Goal: Transaction & Acquisition: Purchase product/service

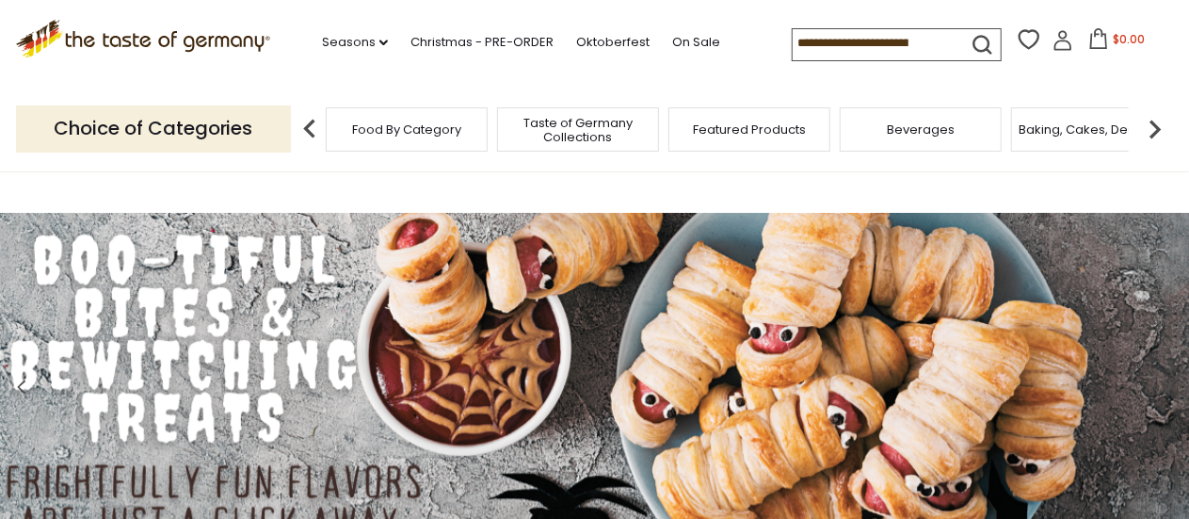
click at [913, 40] on input at bounding box center [871, 42] width 159 height 26
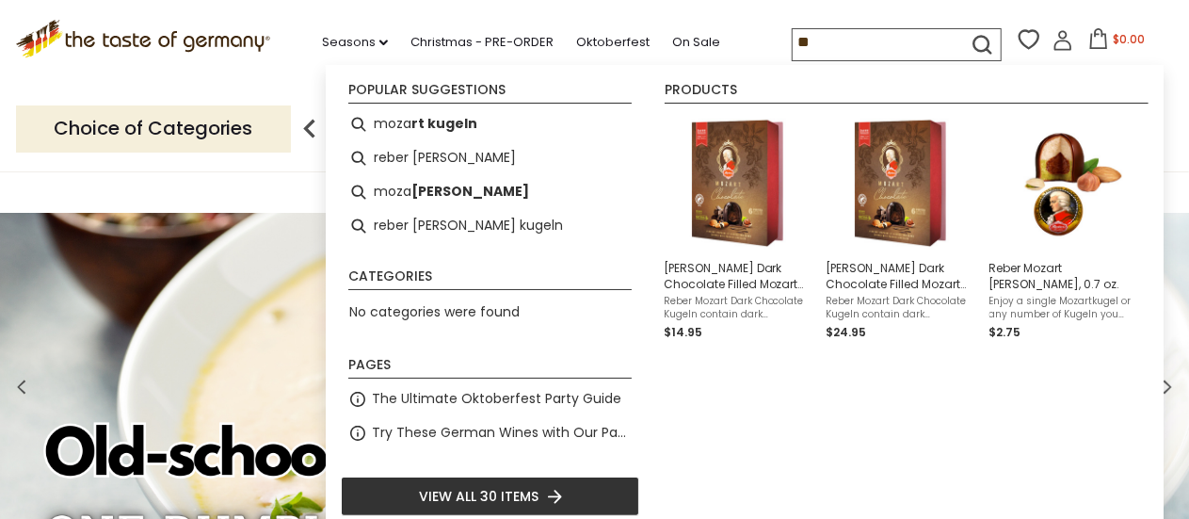
type input "*"
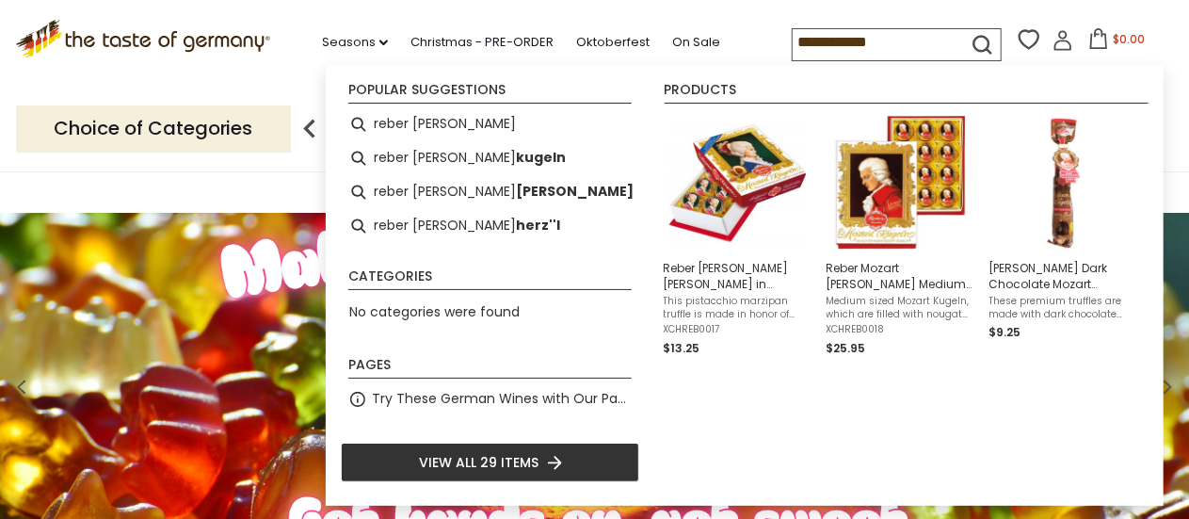
type input "**********"
click at [513, 462] on span "View all 29 items" at bounding box center [479, 462] width 120 height 21
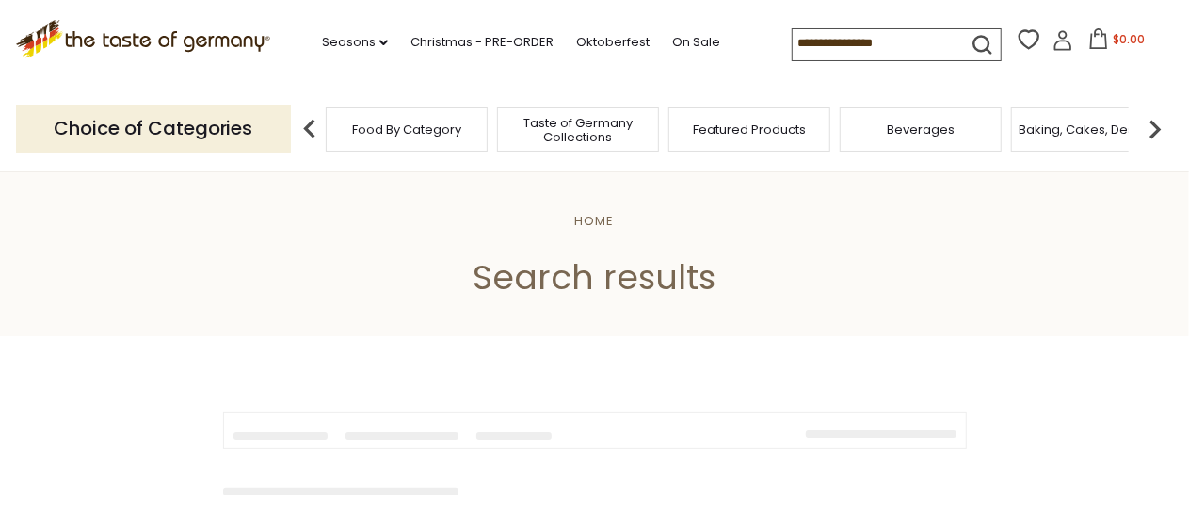
type input "**********"
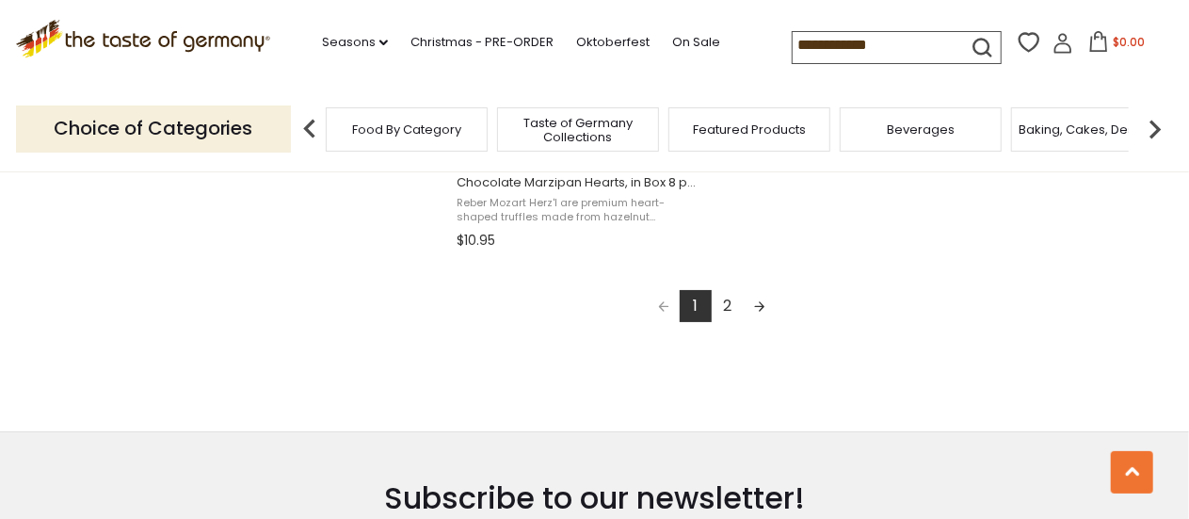
scroll to position [3538, 0]
click at [764, 300] on link "Next page" at bounding box center [759, 307] width 32 height 32
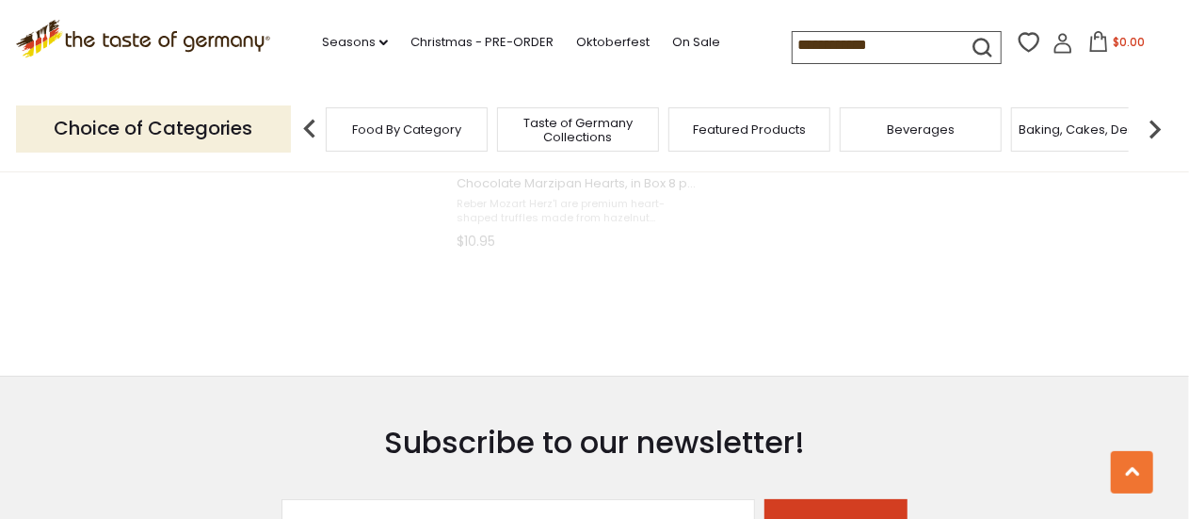
scroll to position [2928, 0]
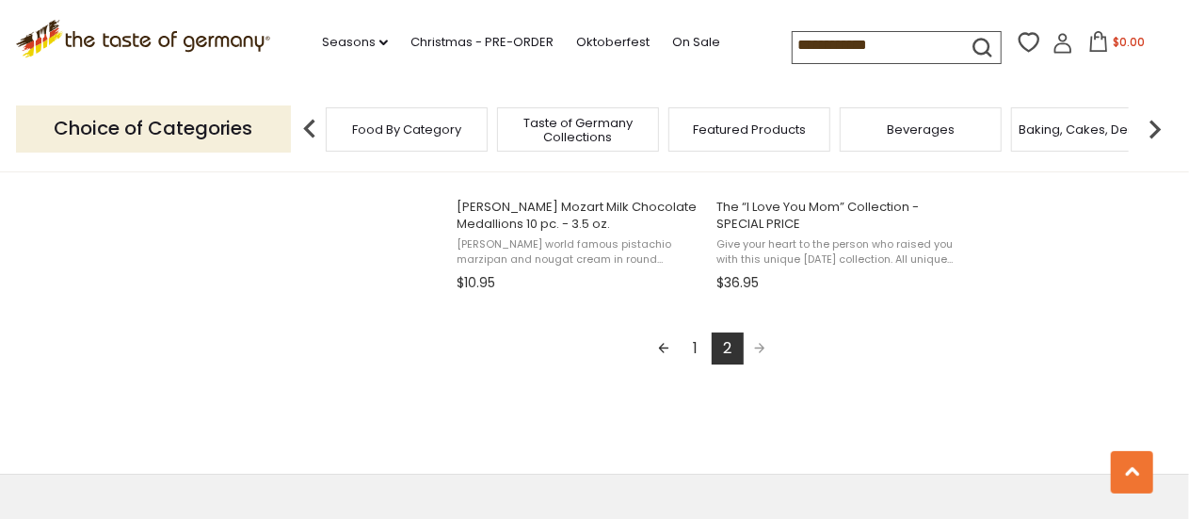
scroll to position [3049, 0]
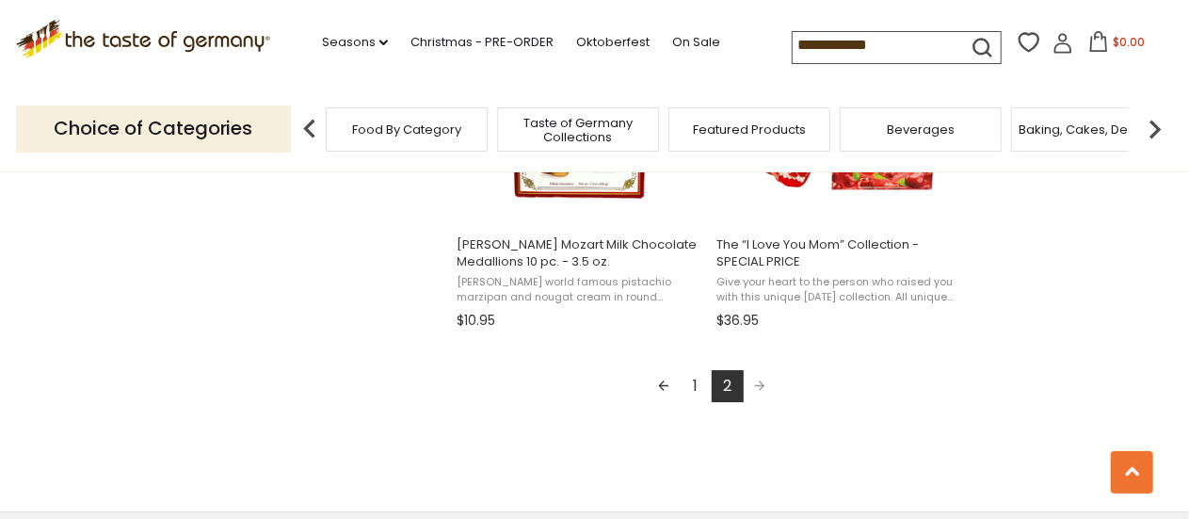
click at [692, 377] on link "1" at bounding box center [695, 386] width 32 height 32
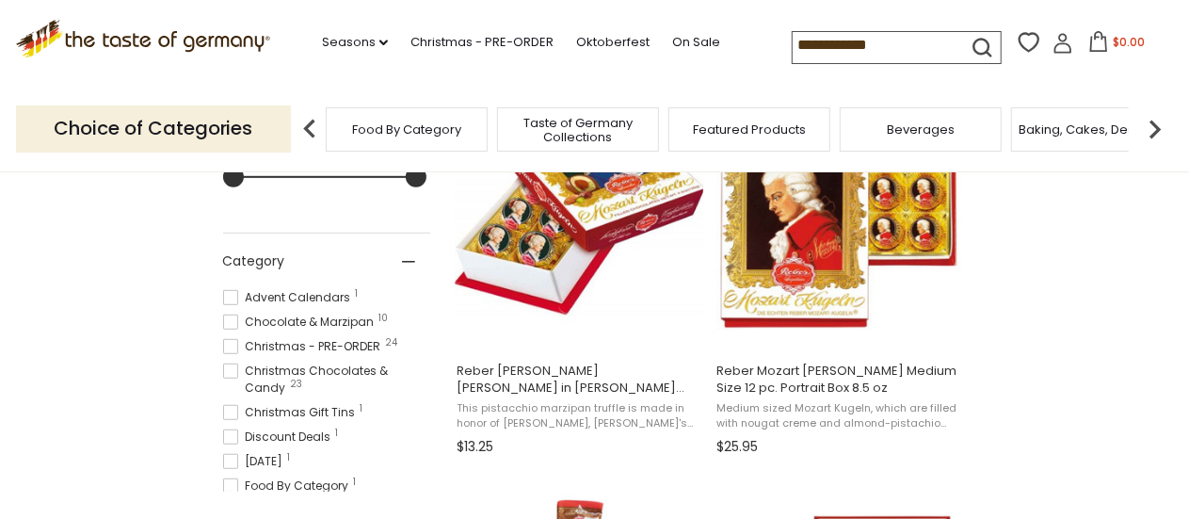
scroll to position [527, 0]
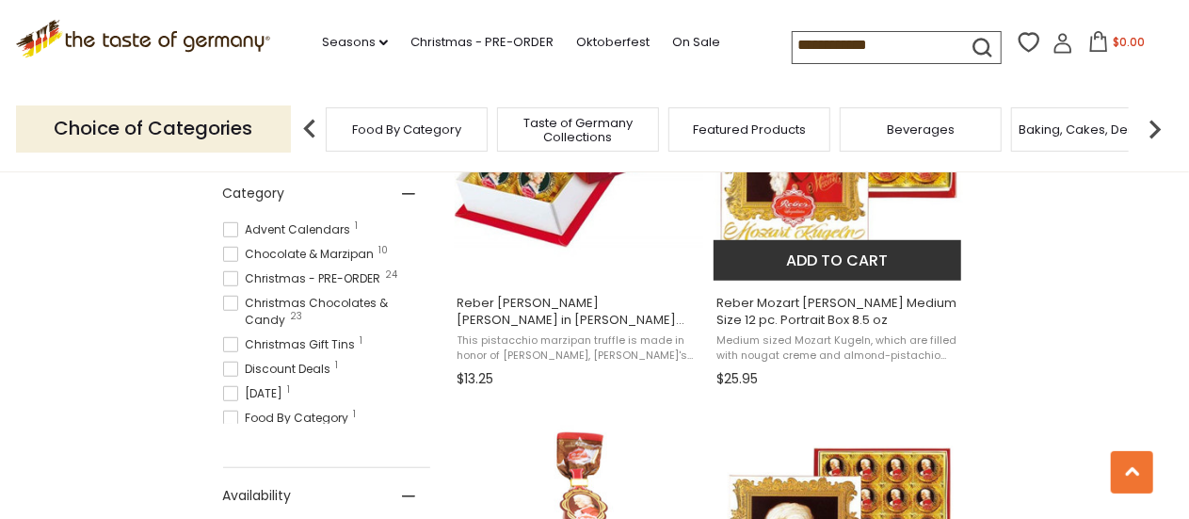
click at [807, 304] on span "Reber Mozart Kugel Medium Size 12 pc. Portrait Box 8.5 oz" at bounding box center [838, 312] width 244 height 34
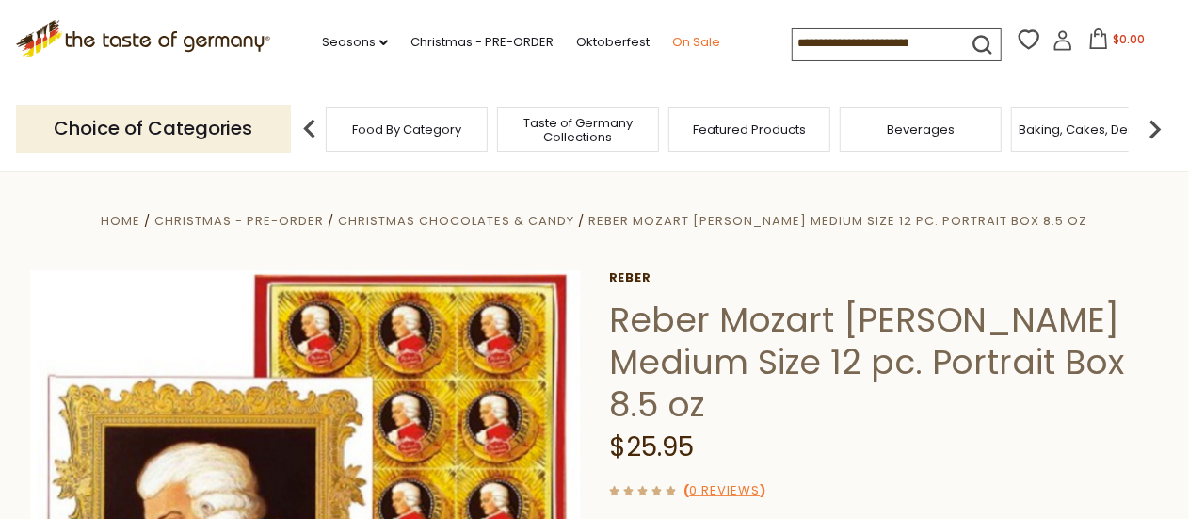
click at [685, 41] on link "On Sale" at bounding box center [696, 42] width 48 height 21
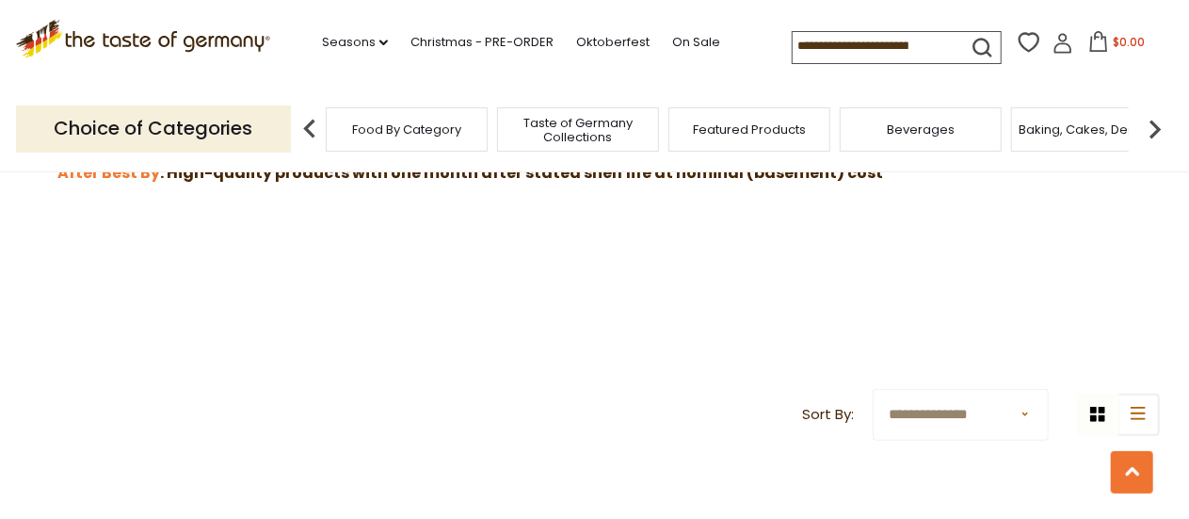
scroll to position [715, 0]
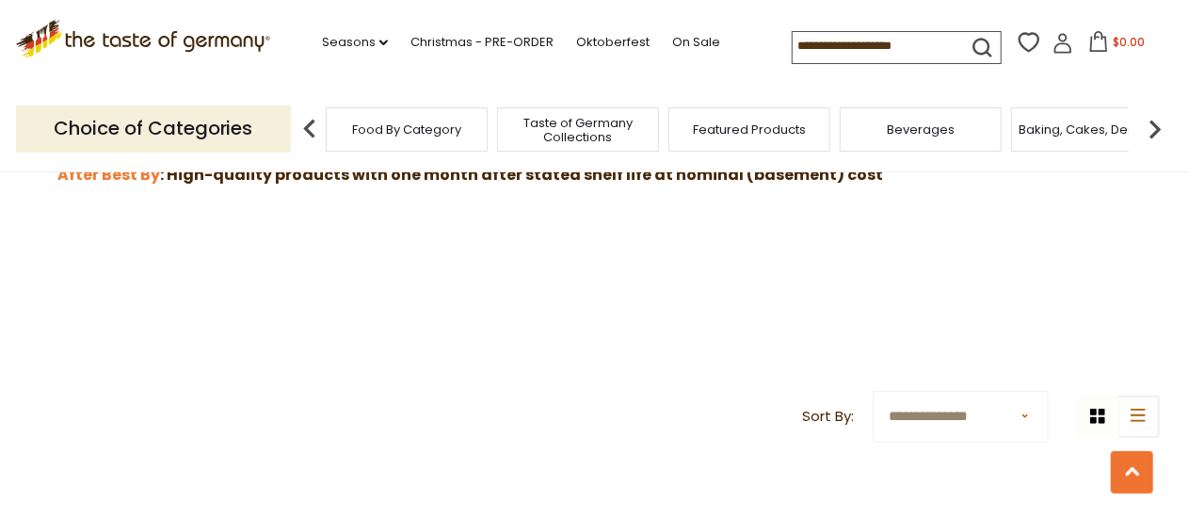
click at [1021, 407] on select "**********" at bounding box center [959, 417] width 175 height 52
click at [695, 407] on header "**********" at bounding box center [594, 9] width 1129 height 863
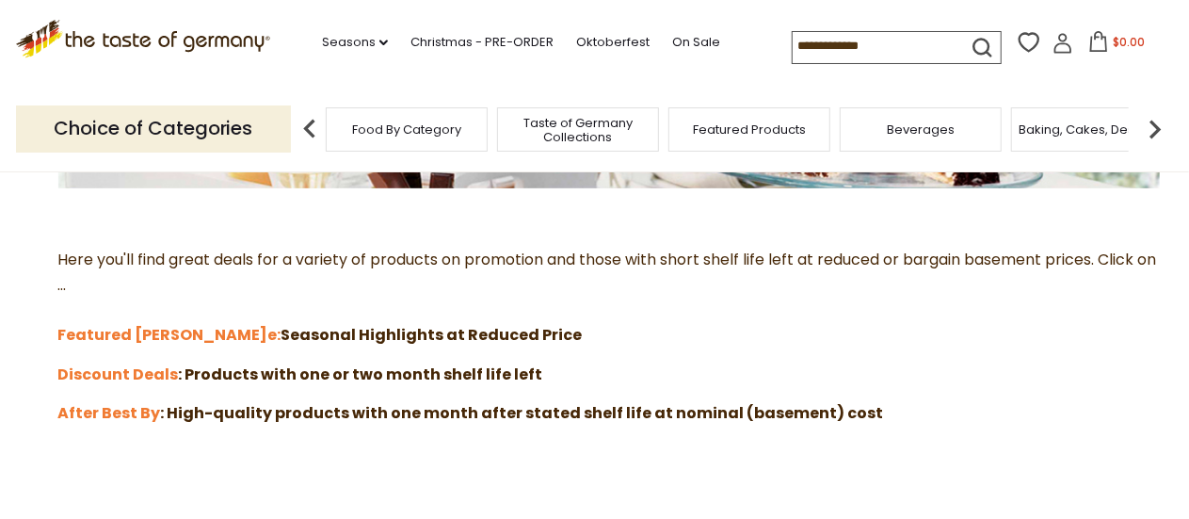
scroll to position [480, 0]
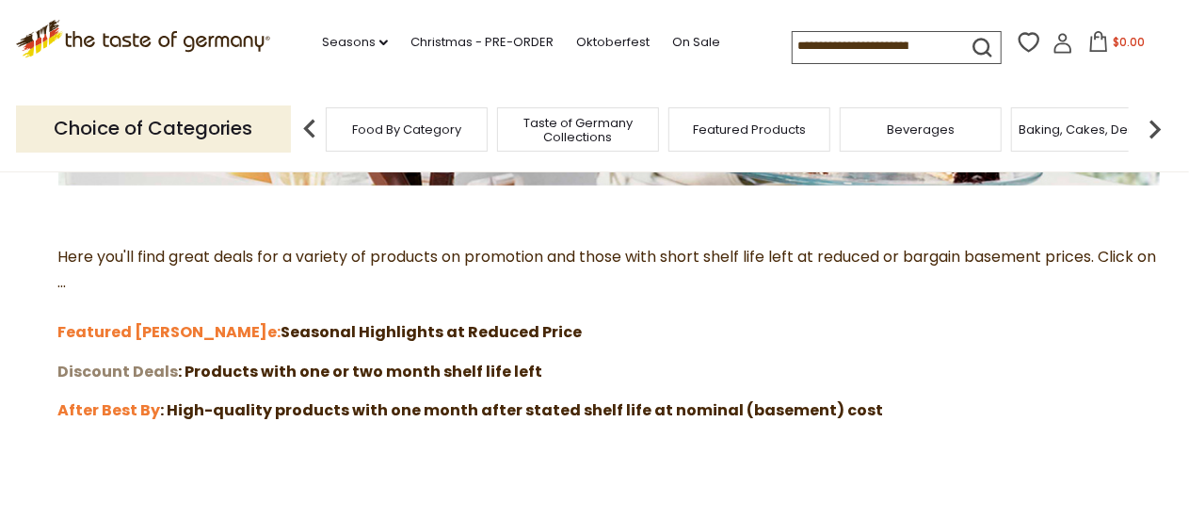
click at [121, 374] on strong "Discount Deals" at bounding box center [118, 371] width 120 height 22
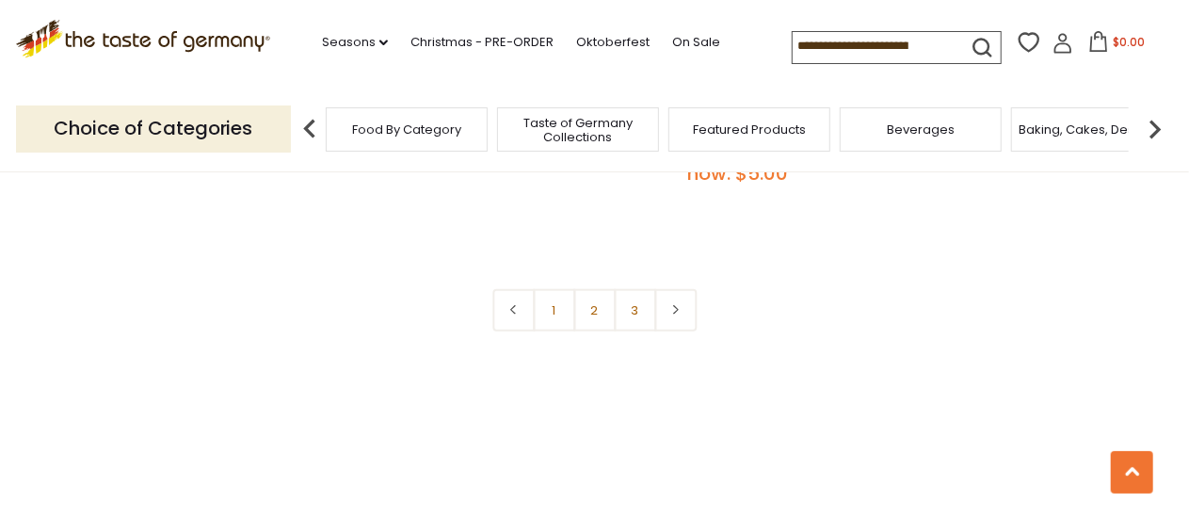
scroll to position [4517, 0]
click at [667, 293] on link at bounding box center [675, 314] width 42 height 42
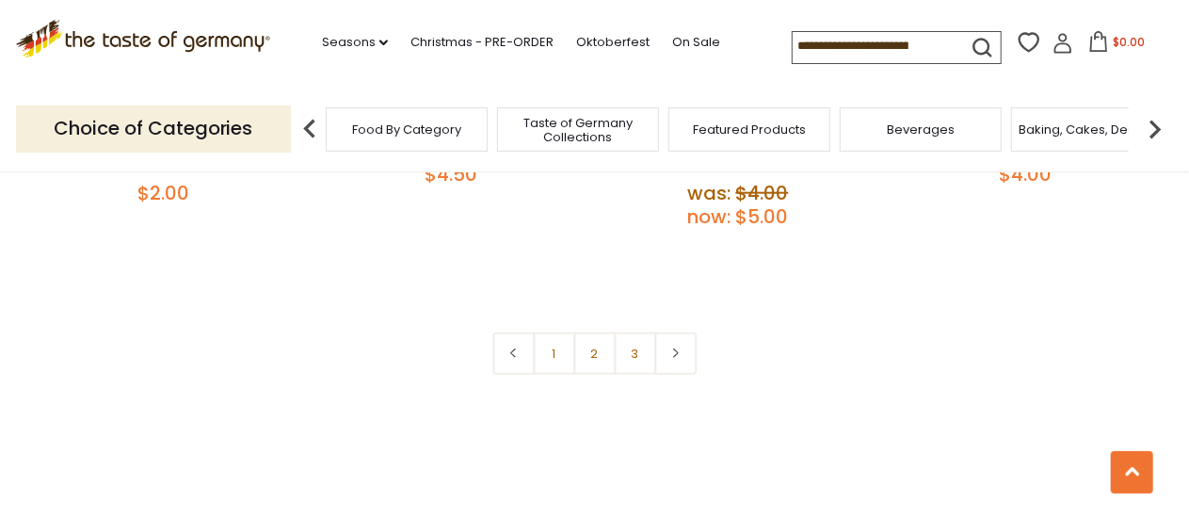
scroll to position [4479, 0]
click at [666, 330] on link at bounding box center [675, 351] width 42 height 42
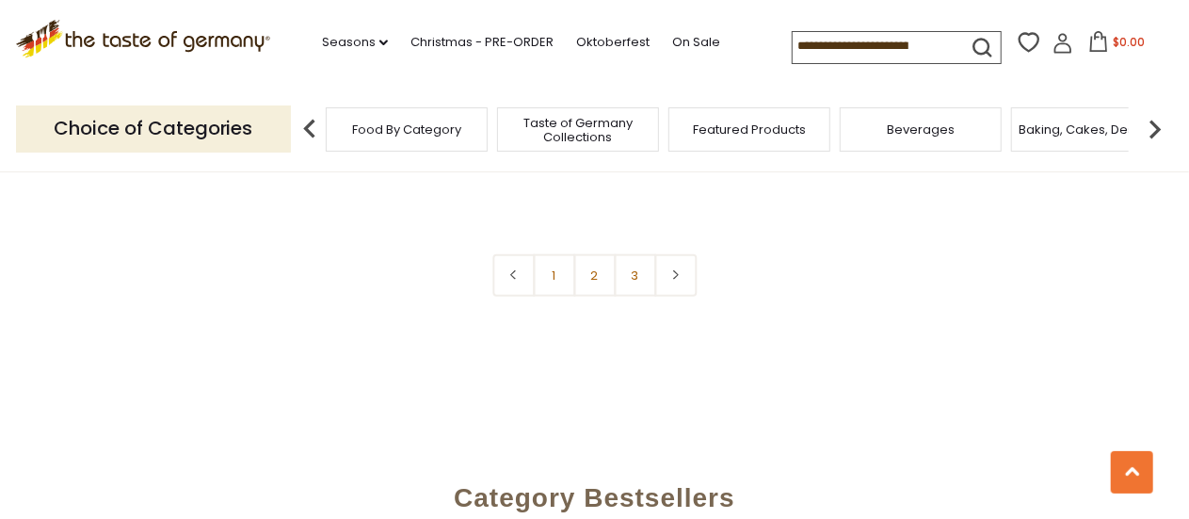
scroll to position [4555, 0]
click at [681, 255] on link at bounding box center [675, 276] width 42 height 42
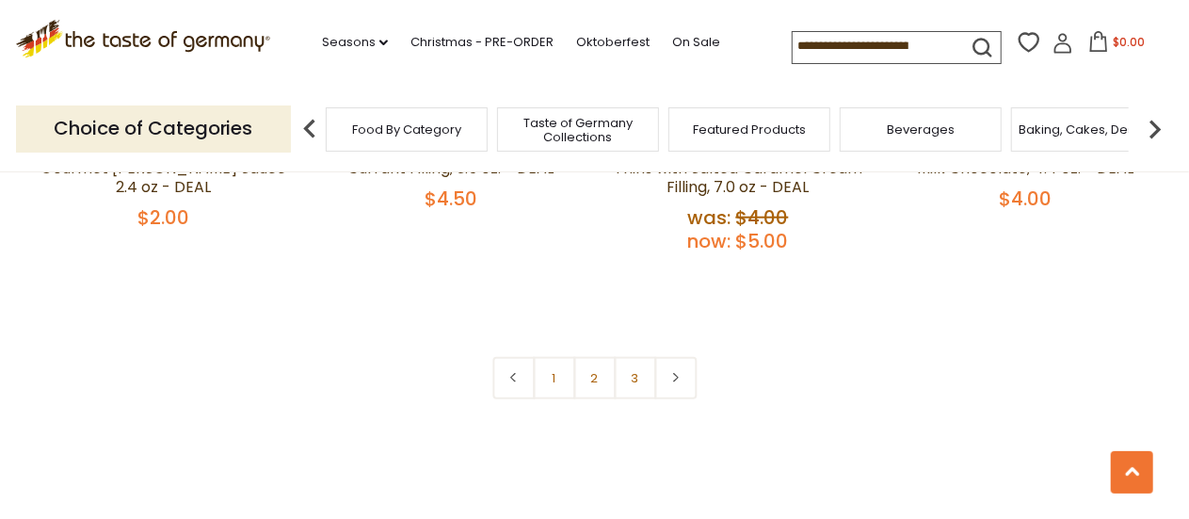
scroll to position [4316, 0]
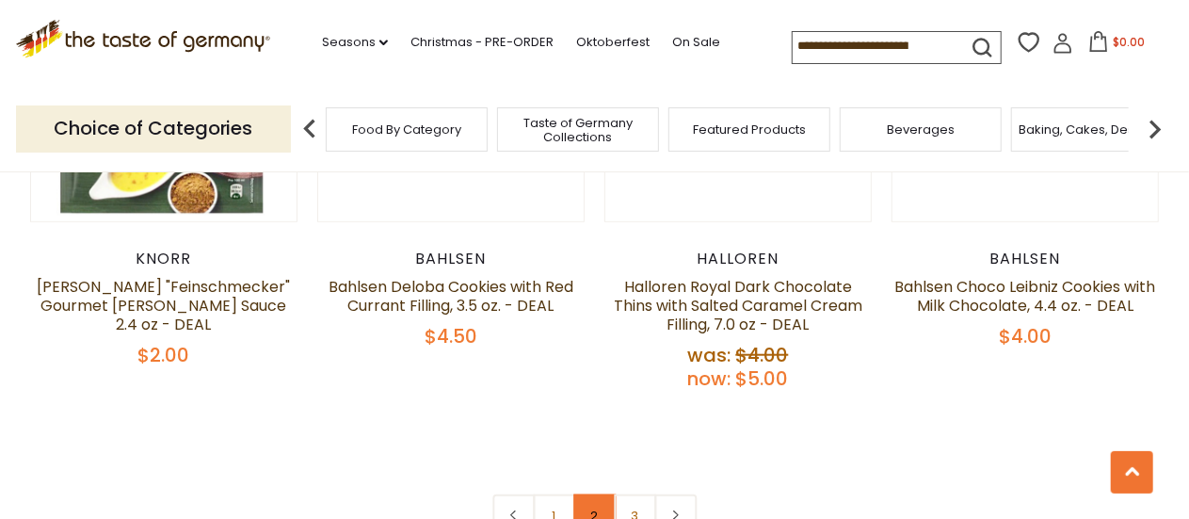
click at [595, 494] on link "2" at bounding box center [594, 515] width 42 height 42
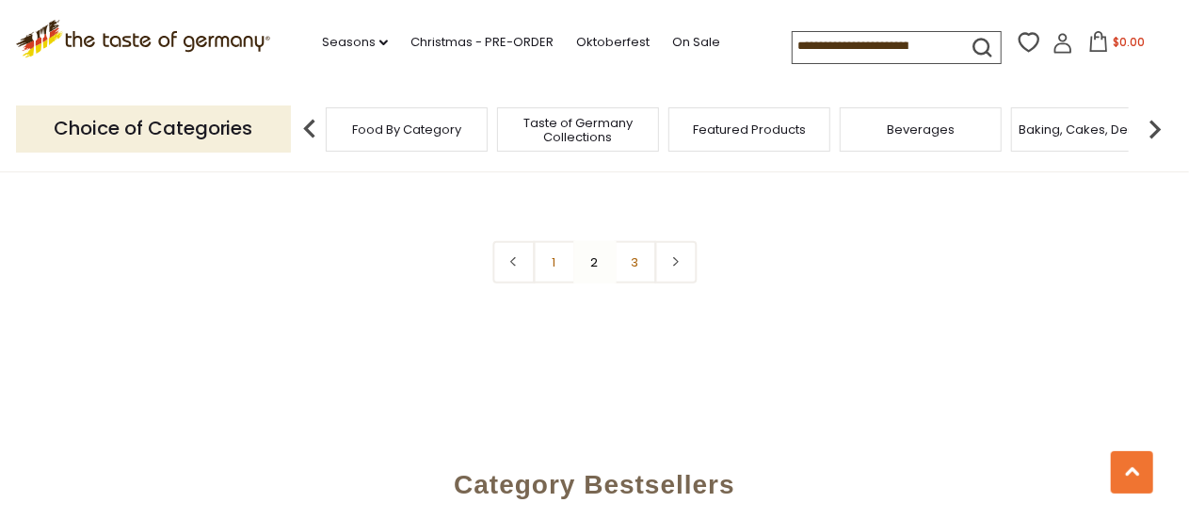
scroll to position [4547, 0]
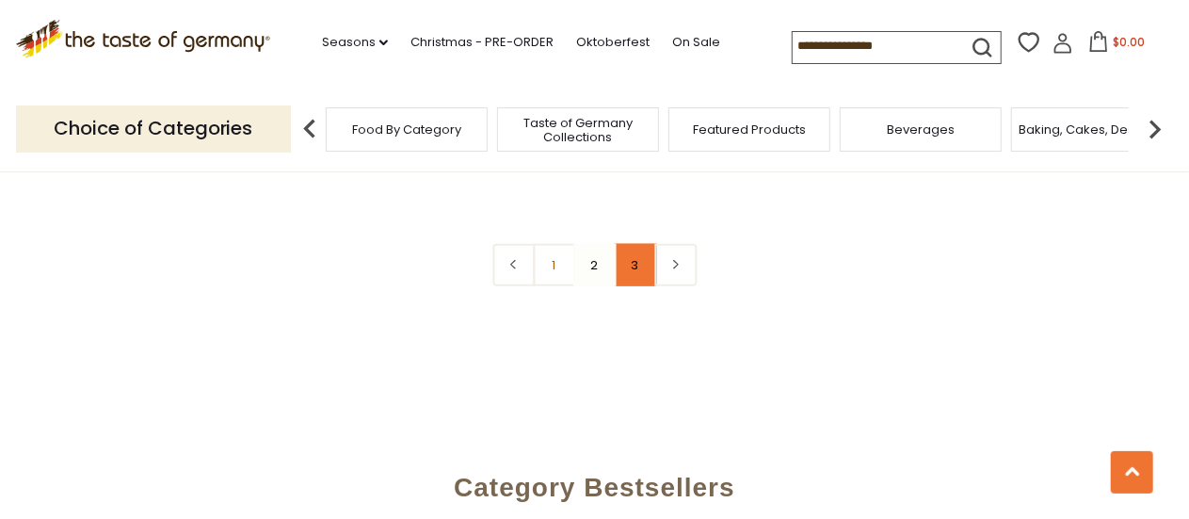
click at [640, 250] on link "3" at bounding box center [635, 265] width 42 height 42
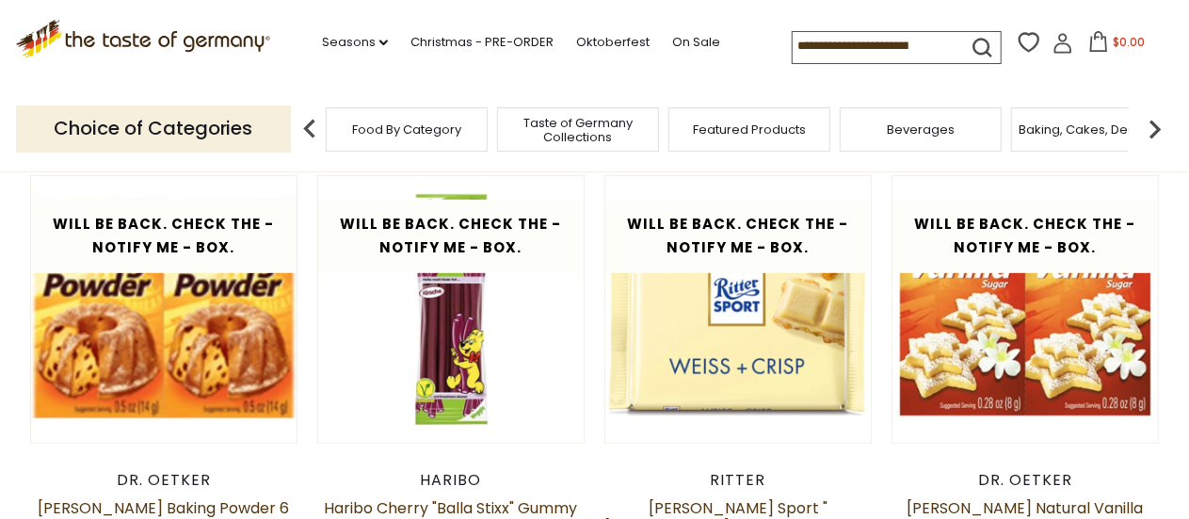
scroll to position [294, 0]
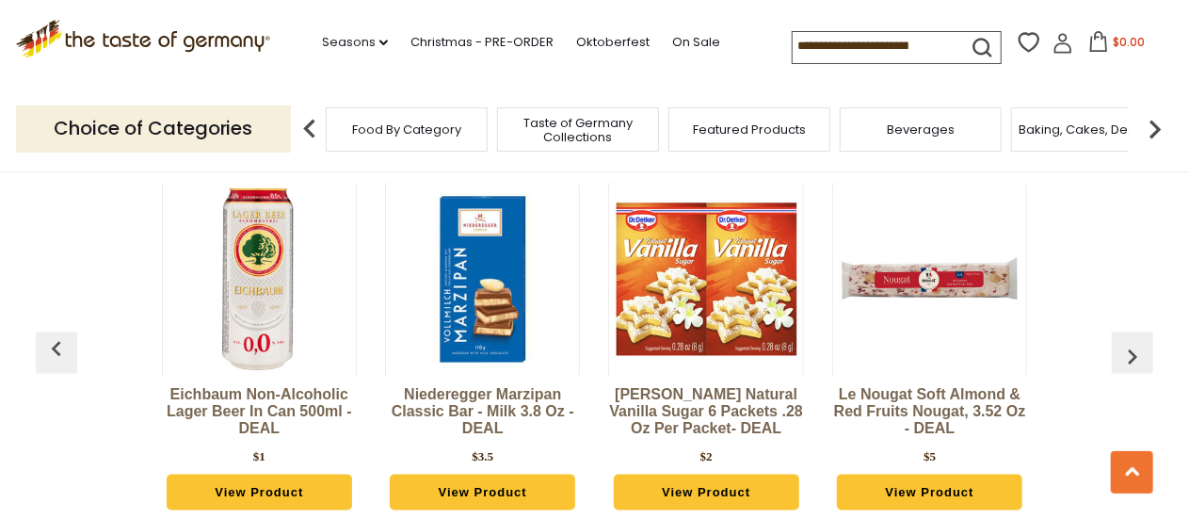
scroll to position [1135, 0]
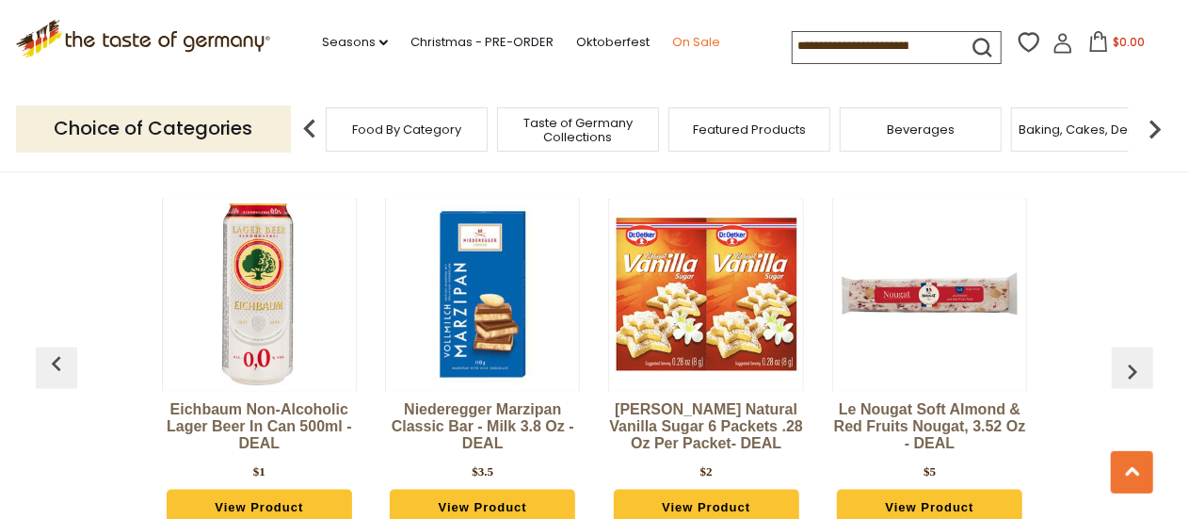
click at [683, 43] on link "On Sale" at bounding box center [696, 42] width 48 height 21
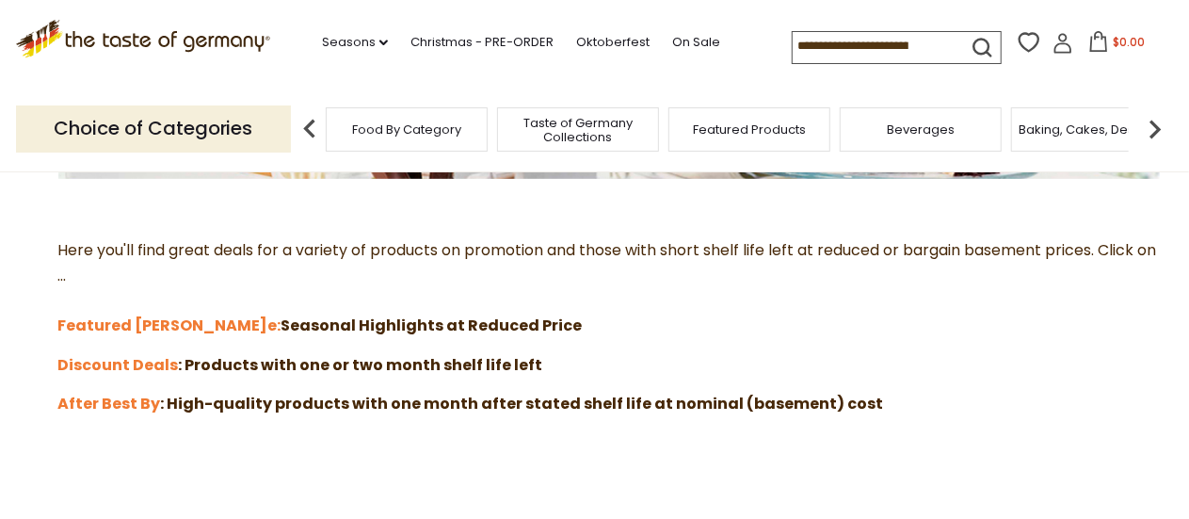
scroll to position [489, 0]
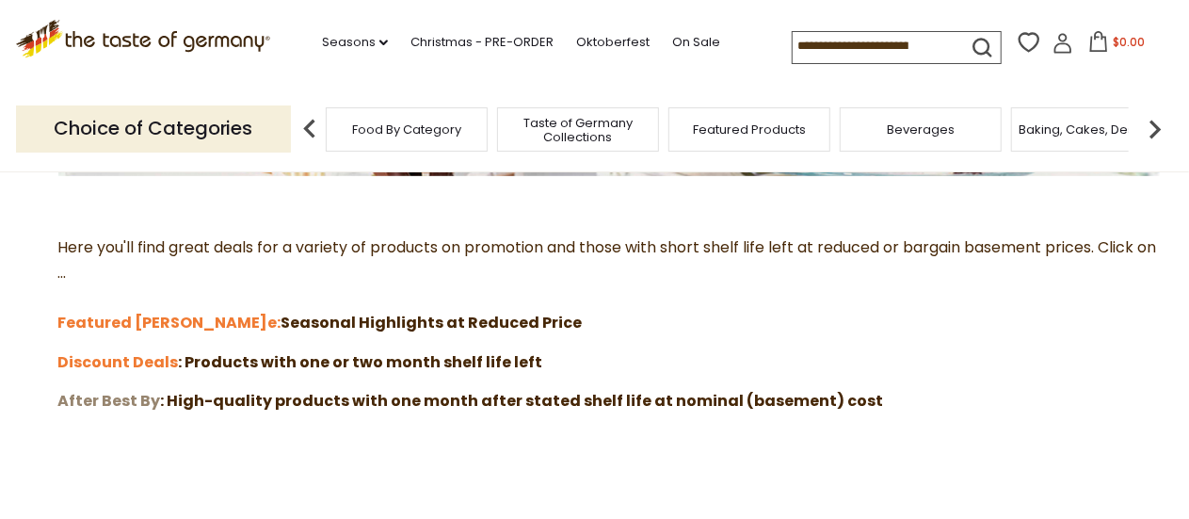
click at [85, 398] on strong "After Best By" at bounding box center [109, 401] width 103 height 22
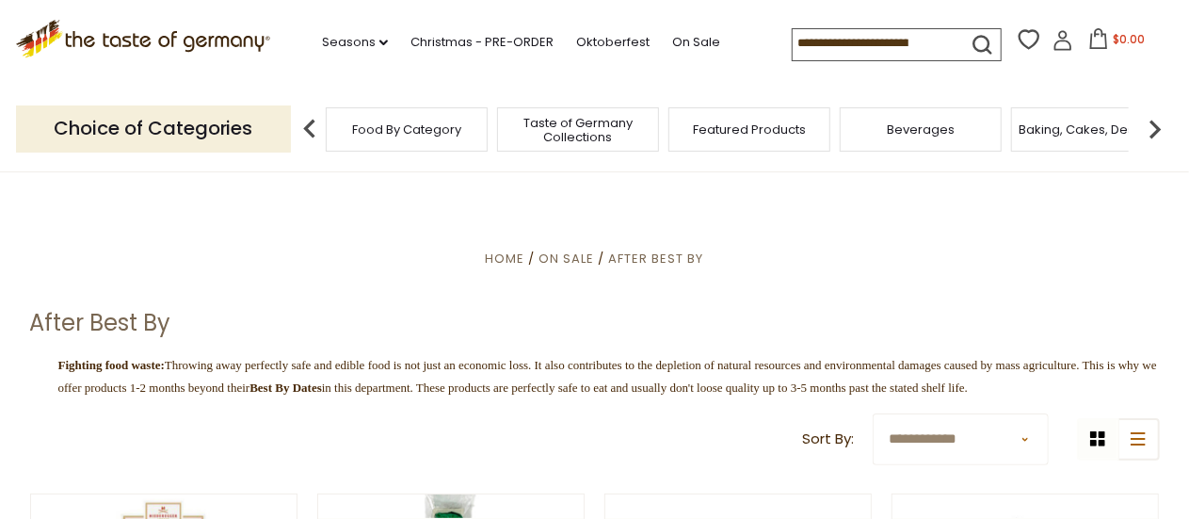
click at [307, 131] on img at bounding box center [310, 129] width 38 height 38
click at [679, 35] on link "On Sale" at bounding box center [696, 42] width 48 height 21
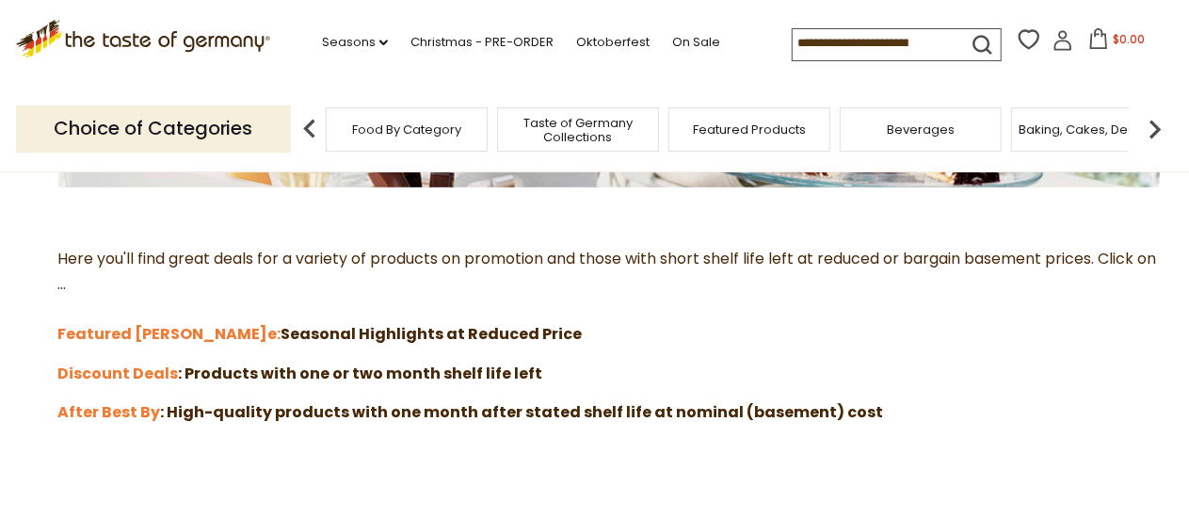
scroll to position [489, 0]
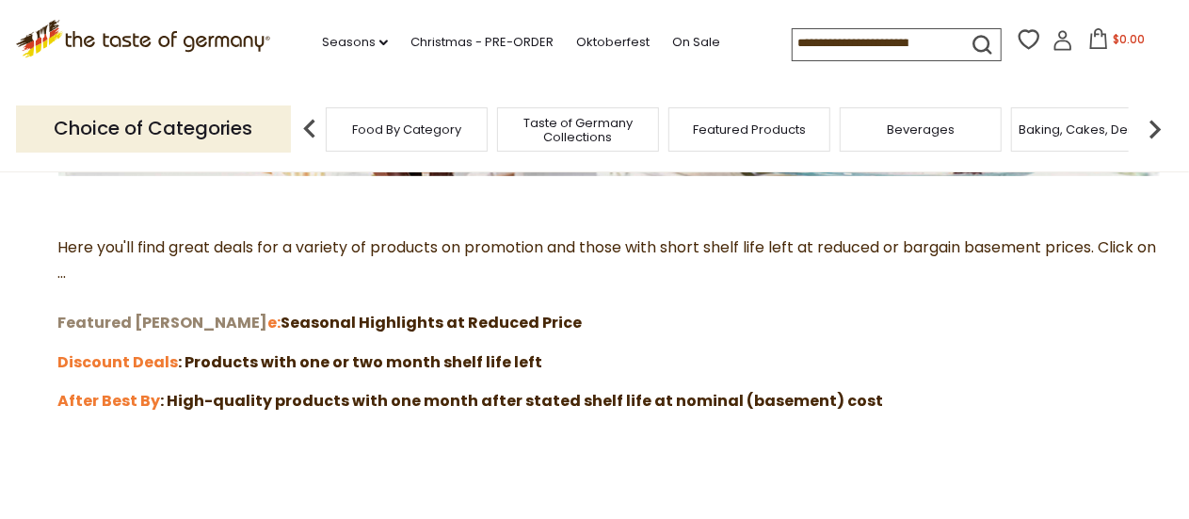
click at [113, 315] on strong "Featured [PERSON_NAME]" at bounding box center [163, 322] width 210 height 22
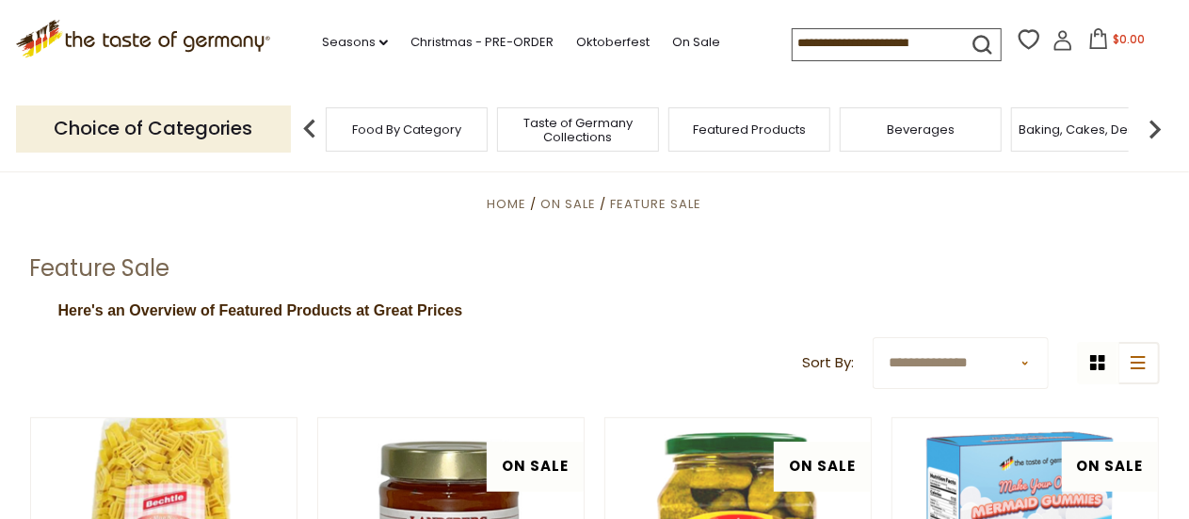
scroll to position [48, 0]
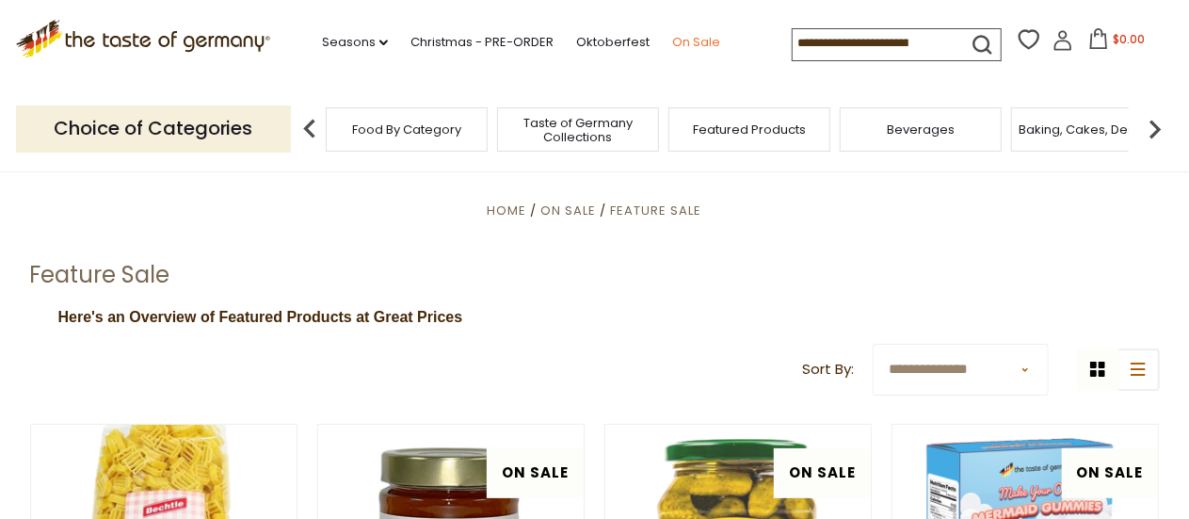
click at [683, 44] on link "On Sale" at bounding box center [696, 42] width 48 height 21
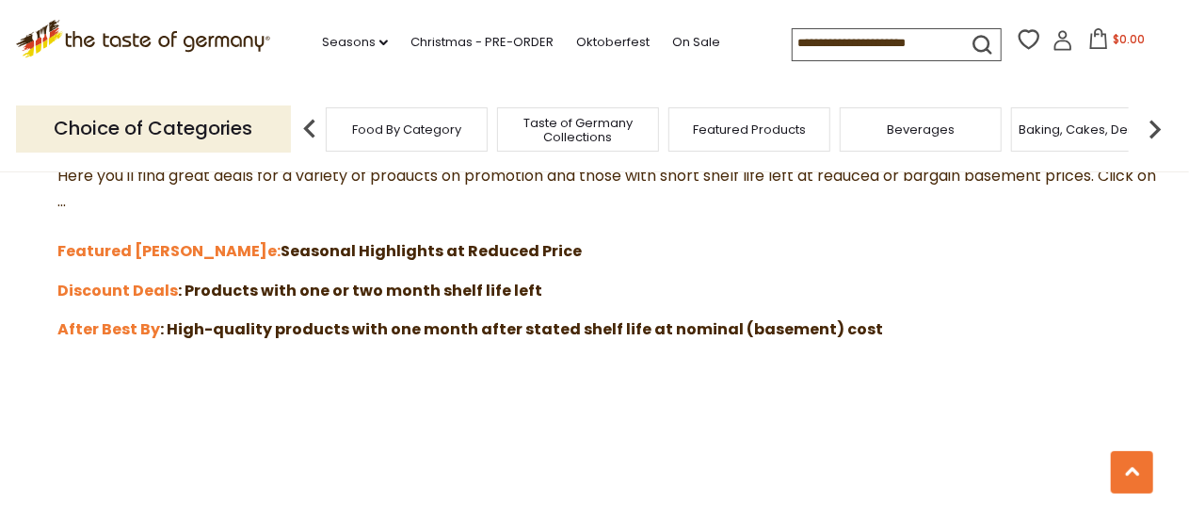
scroll to position [565, 0]
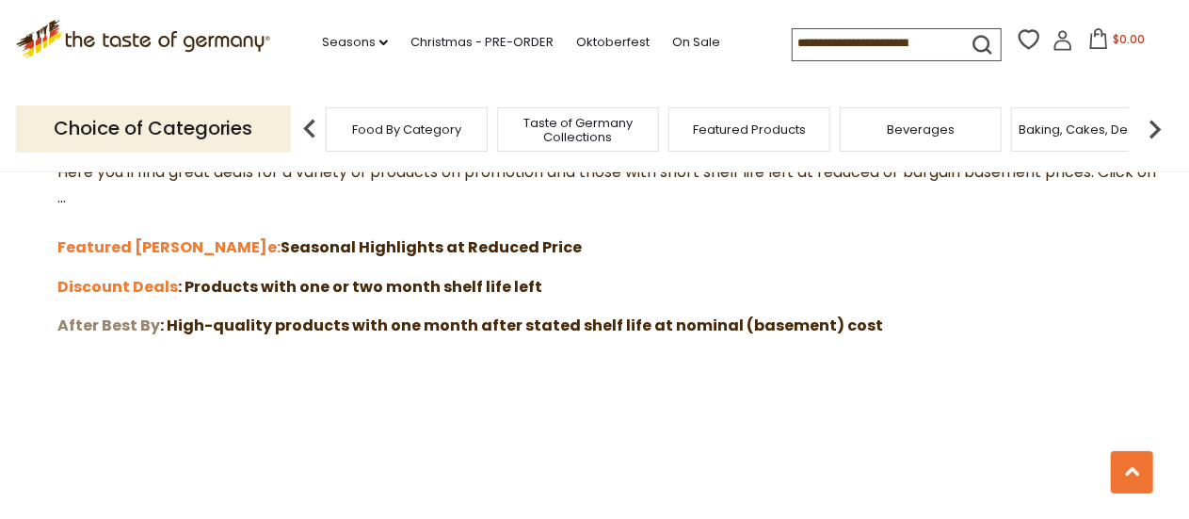
click at [104, 326] on strong "After Best By" at bounding box center [109, 325] width 103 height 22
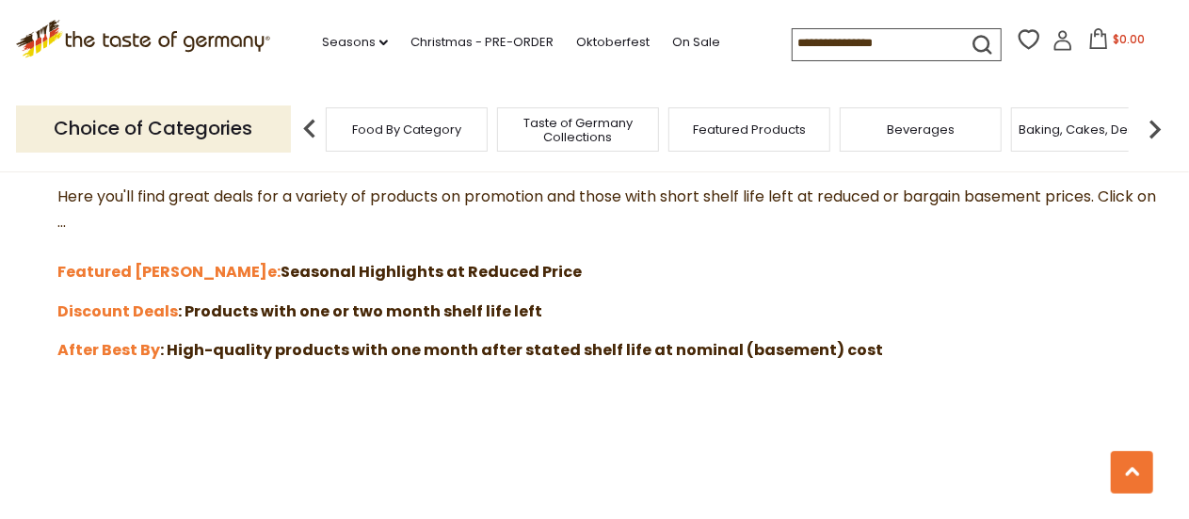
scroll to position [565, 0]
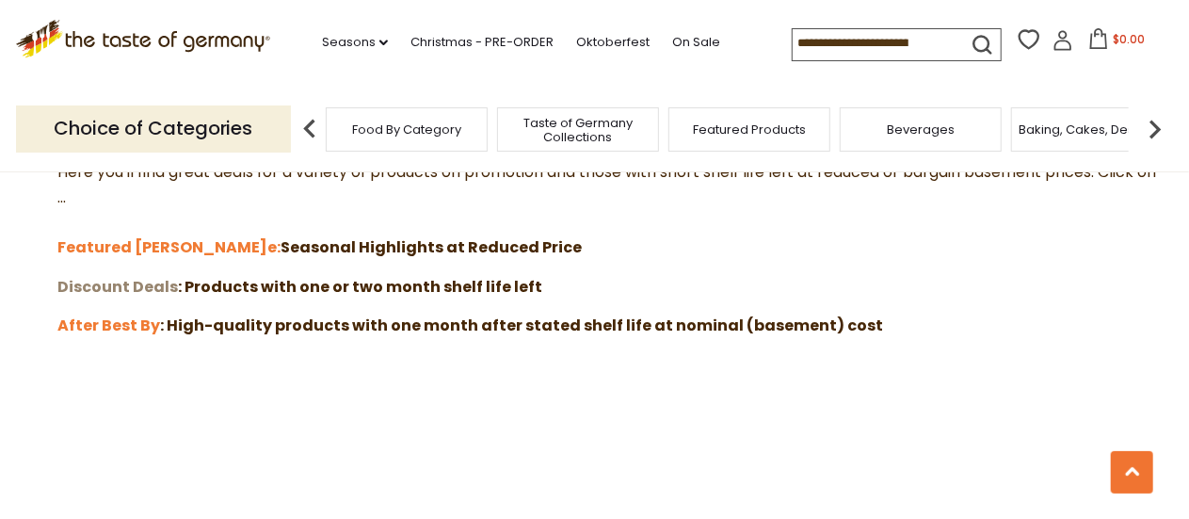
click at [136, 285] on strong "Discount Deals" at bounding box center [118, 287] width 120 height 22
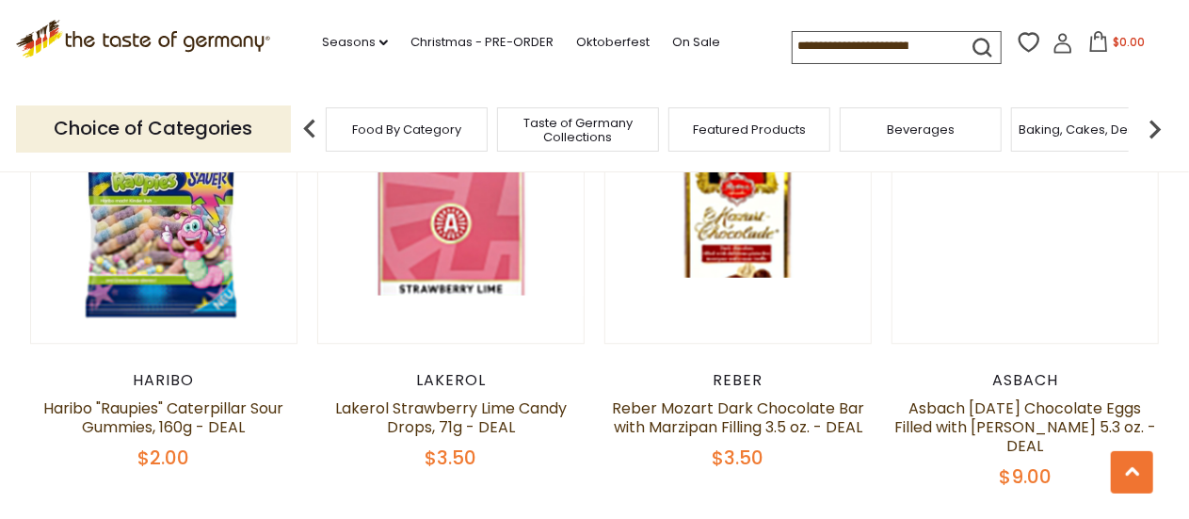
scroll to position [2296, 0]
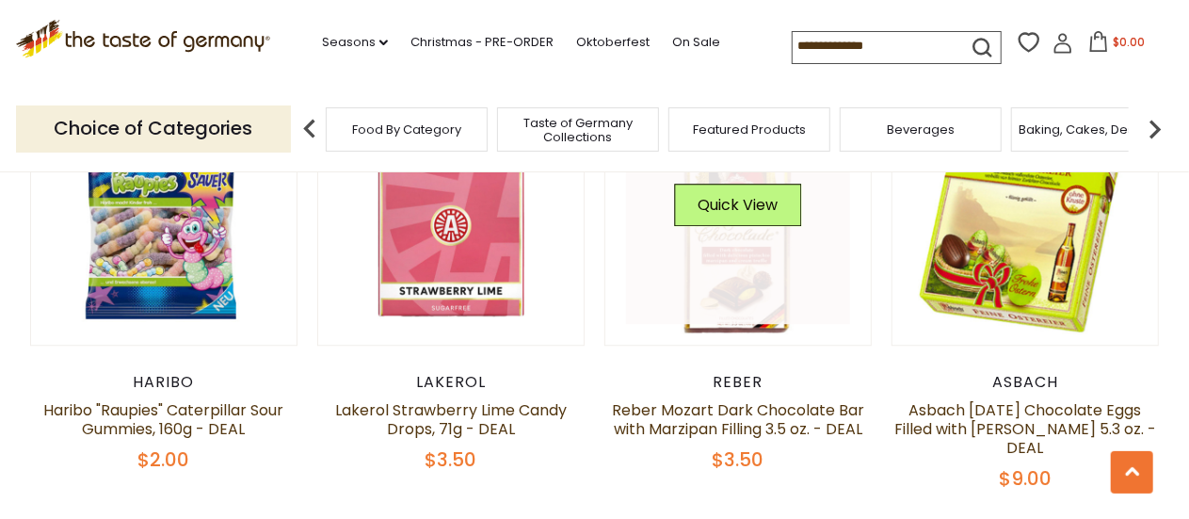
click at [764, 214] on div "Quick View" at bounding box center [738, 212] width 127 height 56
click at [731, 259] on link at bounding box center [738, 212] width 224 height 224
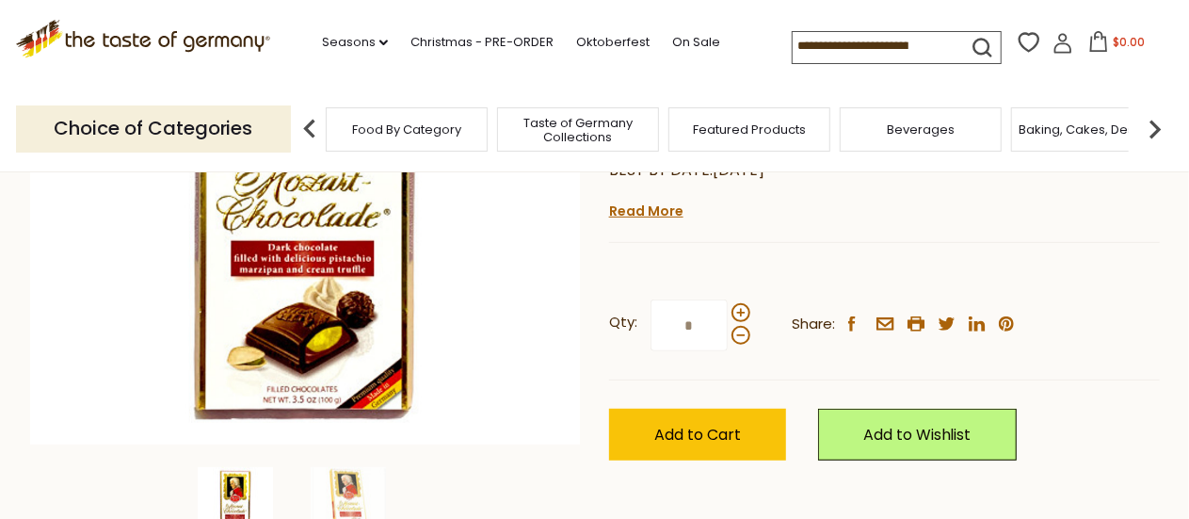
scroll to position [339, 0]
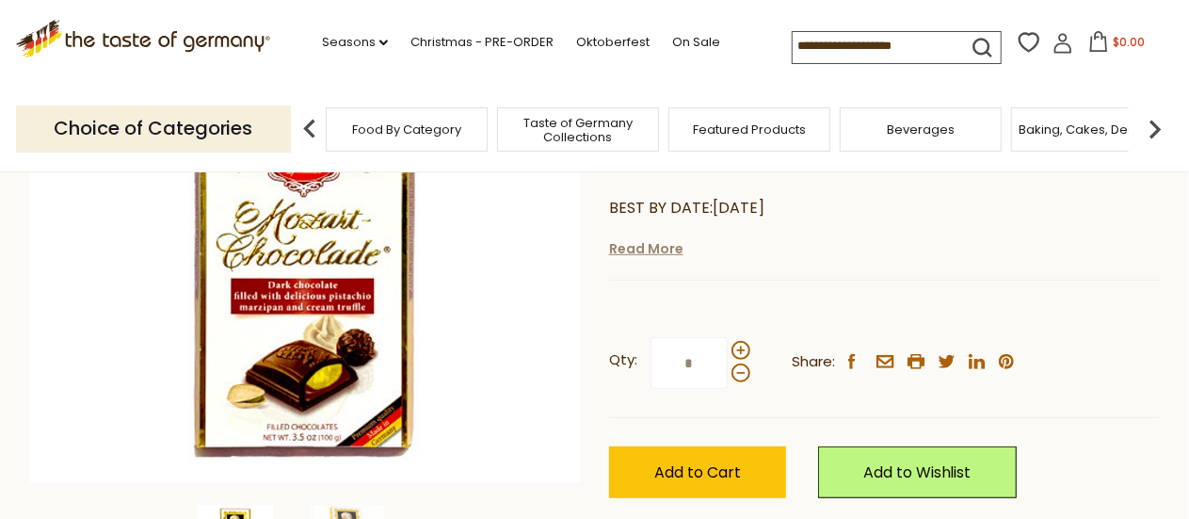
click at [628, 247] on link "Read More" at bounding box center [646, 248] width 74 height 19
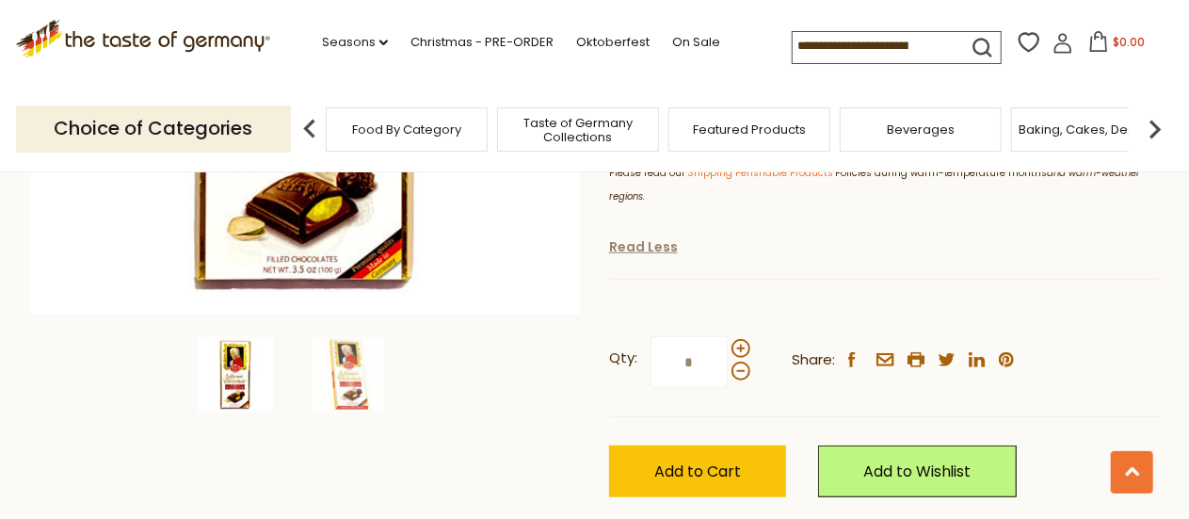
scroll to position [565, 0]
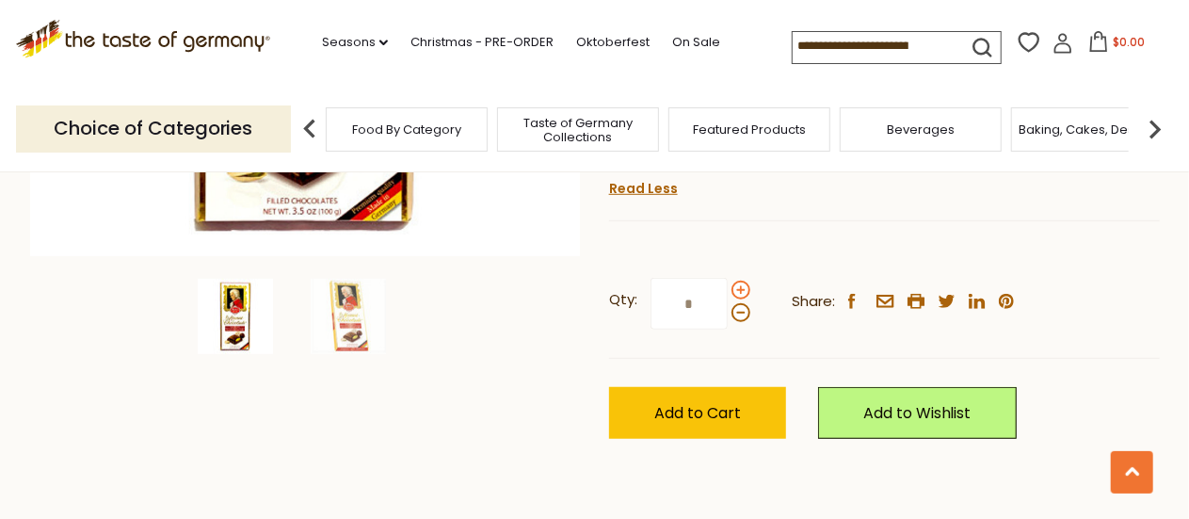
click at [741, 294] on span at bounding box center [740, 289] width 19 height 19
click at [727, 294] on input "*" at bounding box center [688, 304] width 77 height 52
click at [741, 294] on span at bounding box center [740, 289] width 19 height 19
click at [727, 294] on input "*" at bounding box center [688, 304] width 77 height 52
click at [741, 294] on span at bounding box center [740, 289] width 19 height 19
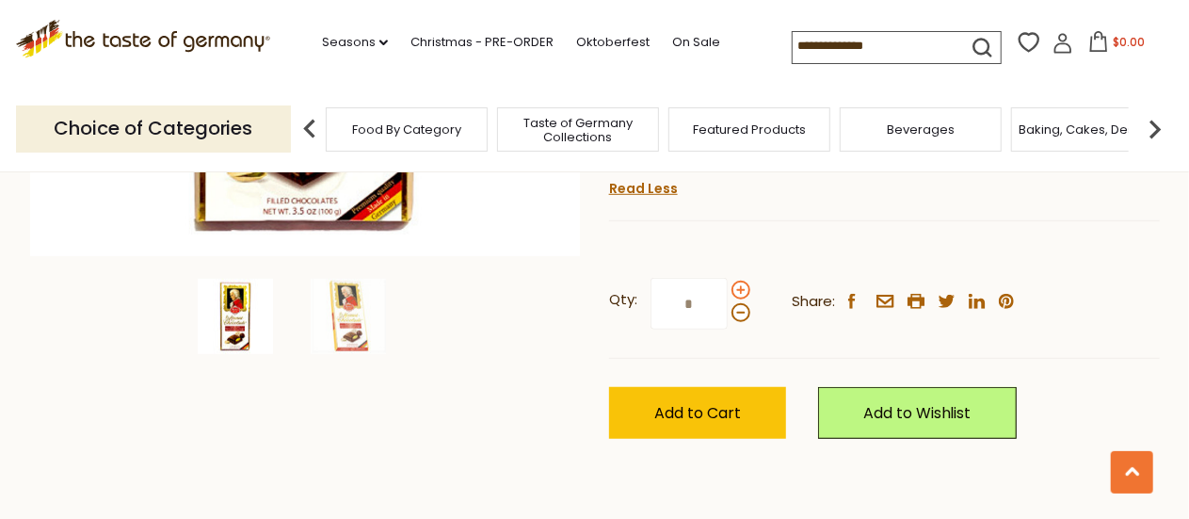
click at [727, 294] on input "*" at bounding box center [688, 304] width 77 height 52
click at [741, 294] on span at bounding box center [740, 289] width 19 height 19
click at [727, 294] on input "*" at bounding box center [688, 304] width 77 height 52
click at [741, 294] on span at bounding box center [740, 289] width 19 height 19
click at [727, 294] on input "*" at bounding box center [688, 304] width 77 height 52
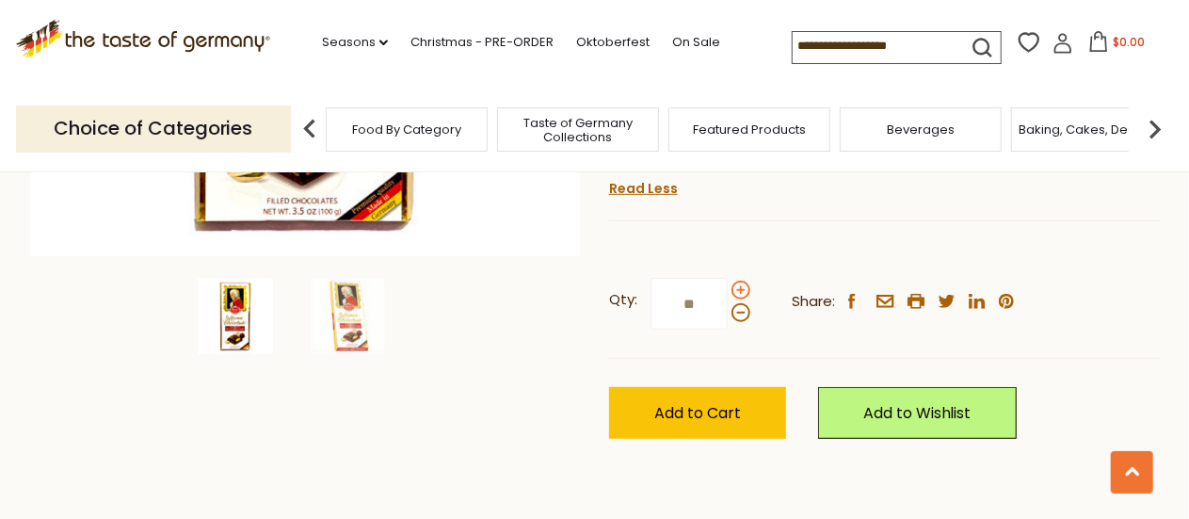
click at [741, 294] on span at bounding box center [740, 289] width 19 height 19
click at [727, 294] on input "**" at bounding box center [688, 304] width 77 height 52
click at [742, 320] on span at bounding box center [740, 312] width 19 height 19
click at [727, 320] on input "**" at bounding box center [688, 304] width 77 height 52
click at [742, 320] on span at bounding box center [740, 312] width 19 height 19
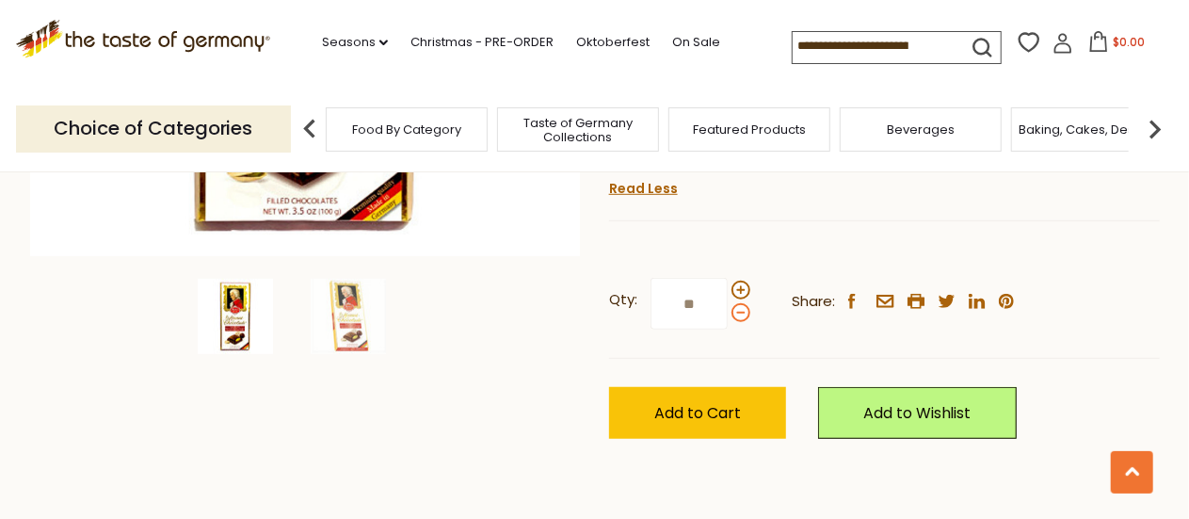
click at [727, 320] on input "**" at bounding box center [688, 304] width 77 height 52
click at [734, 290] on span at bounding box center [740, 289] width 19 height 19
click at [727, 290] on input "*" at bounding box center [688, 304] width 77 height 52
click at [734, 290] on span at bounding box center [740, 289] width 19 height 19
click at [727, 290] on input "**" at bounding box center [688, 304] width 77 height 52
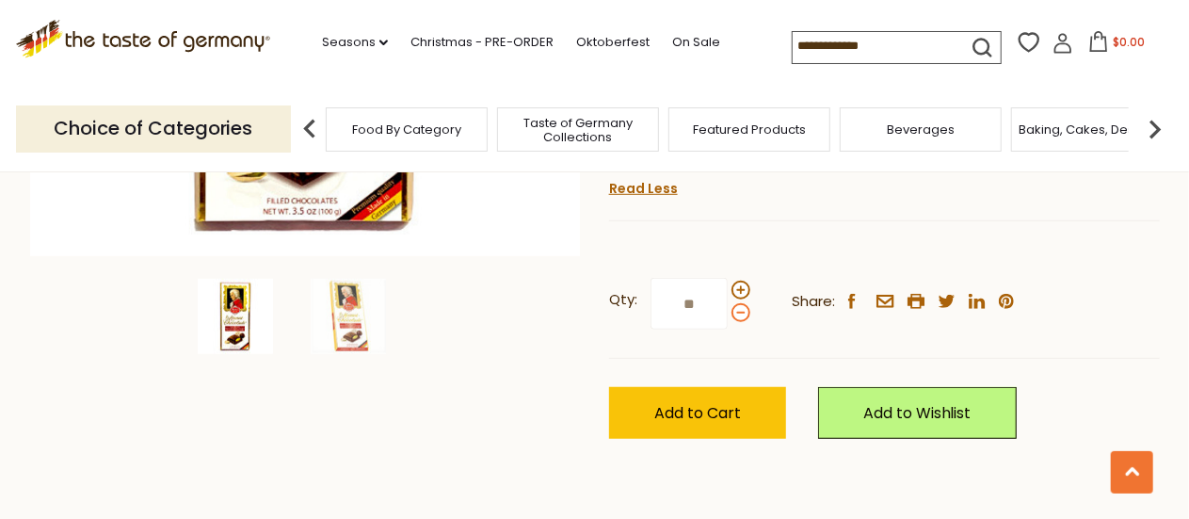
click at [734, 317] on span at bounding box center [740, 312] width 19 height 19
click at [727, 317] on input "**" at bounding box center [688, 304] width 77 height 52
click at [734, 317] on span at bounding box center [740, 312] width 19 height 19
click at [727, 317] on input "**" at bounding box center [688, 304] width 77 height 52
click at [734, 317] on span at bounding box center [740, 312] width 19 height 19
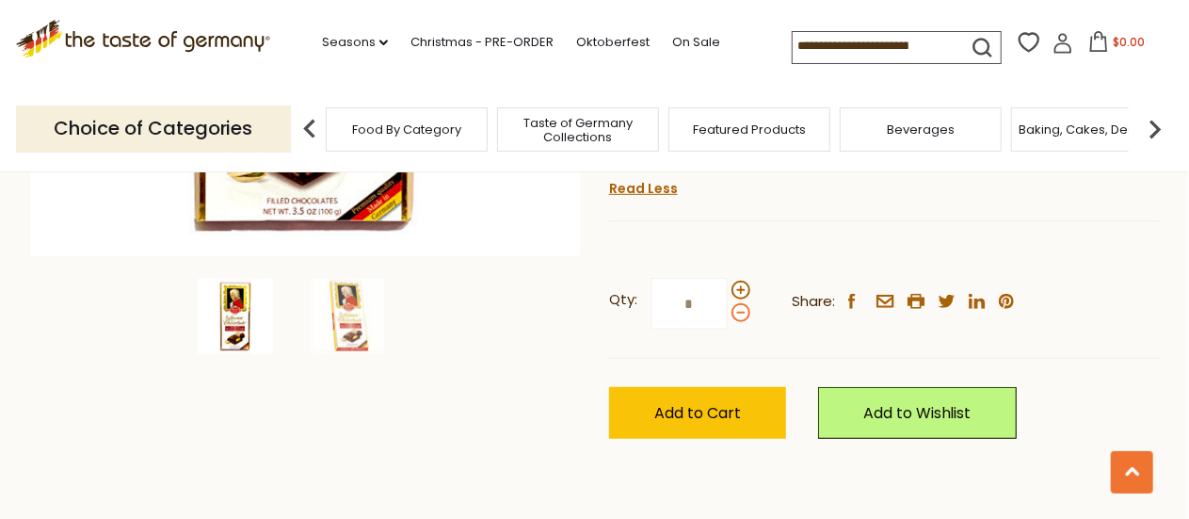
click at [727, 317] on input "*" at bounding box center [688, 304] width 77 height 52
click at [740, 287] on span at bounding box center [740, 289] width 19 height 19
click at [727, 287] on input "*" at bounding box center [688, 304] width 77 height 52
click at [740, 287] on span at bounding box center [740, 289] width 19 height 19
click at [727, 287] on input "*" at bounding box center [688, 304] width 77 height 52
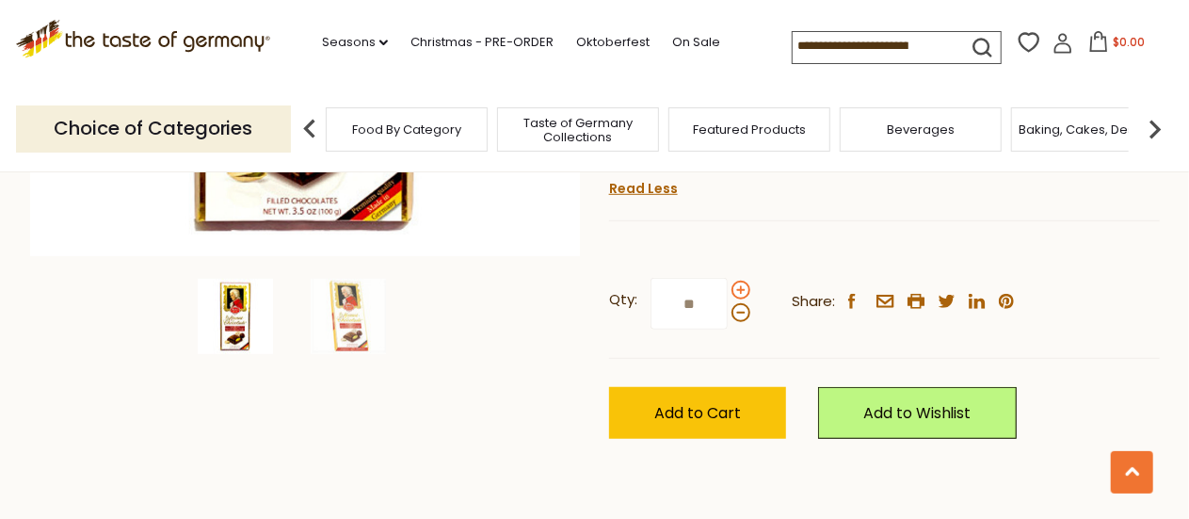
click at [740, 287] on span at bounding box center [740, 289] width 19 height 19
click at [727, 287] on input "**" at bounding box center [688, 304] width 77 height 52
click at [740, 287] on span at bounding box center [740, 289] width 19 height 19
click at [727, 287] on input "**" at bounding box center [688, 304] width 77 height 52
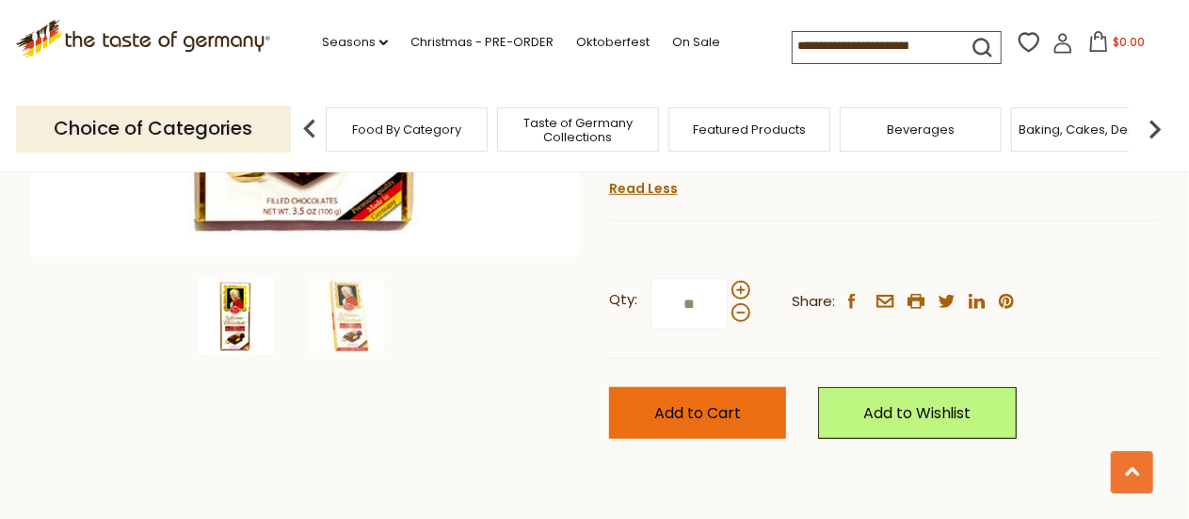
click at [661, 398] on button "Add to Cart" at bounding box center [697, 413] width 177 height 52
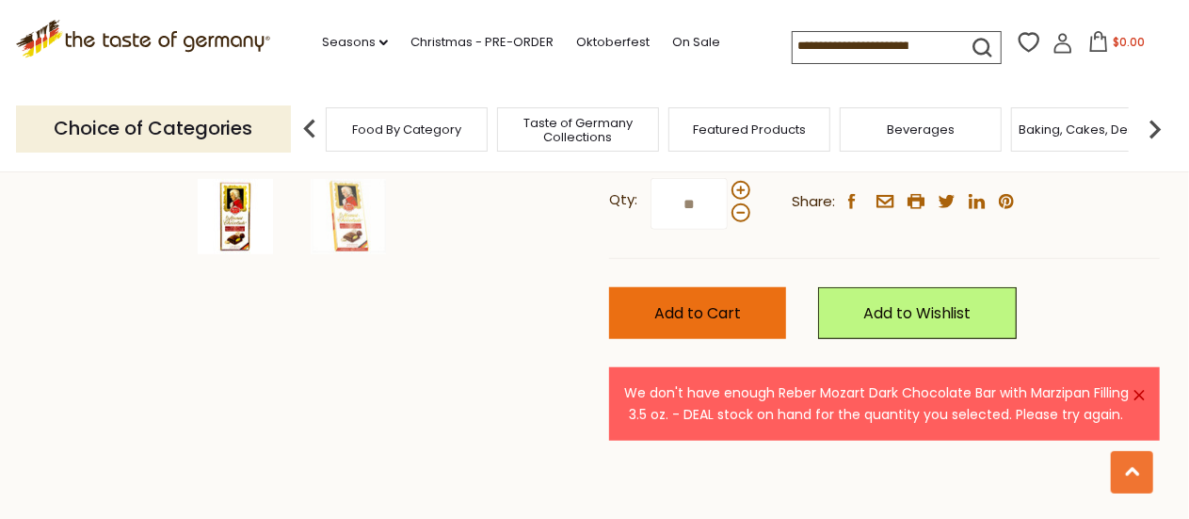
scroll to position [452, 0]
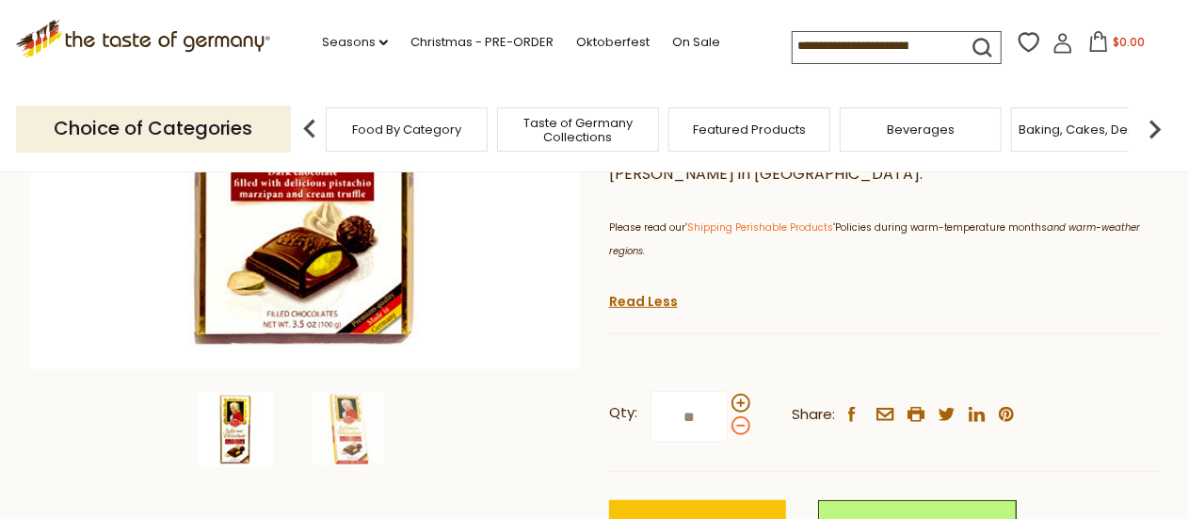
click at [739, 428] on span at bounding box center [740, 425] width 19 height 19
click at [727, 428] on input "**" at bounding box center [688, 417] width 77 height 52
click at [739, 428] on span at bounding box center [740, 425] width 19 height 19
click at [727, 428] on input "**" at bounding box center [688, 417] width 77 height 52
click at [739, 428] on span at bounding box center [740, 425] width 19 height 19
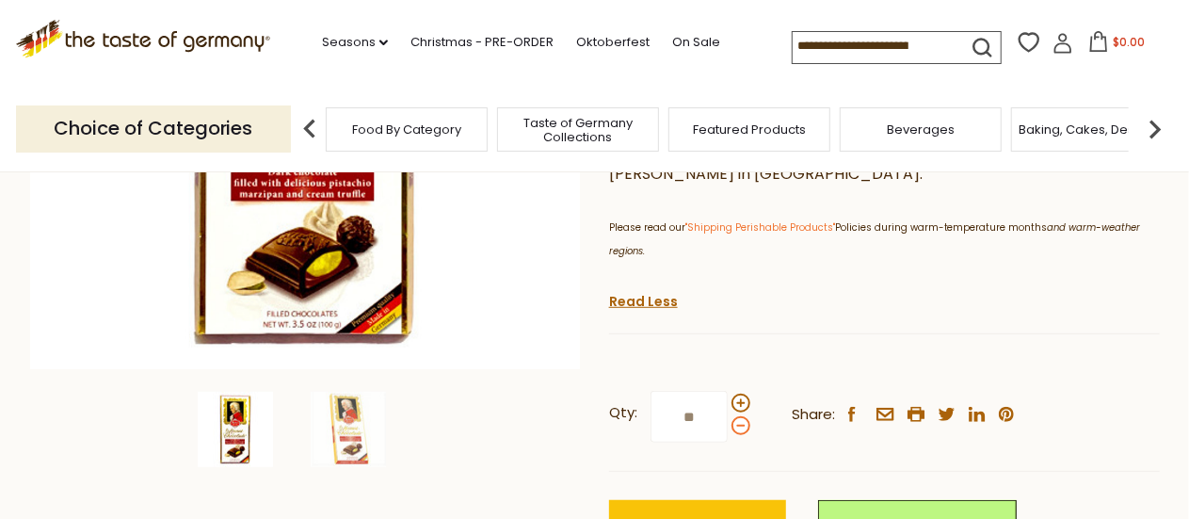
click at [727, 428] on input "**" at bounding box center [688, 417] width 77 height 52
type input "*"
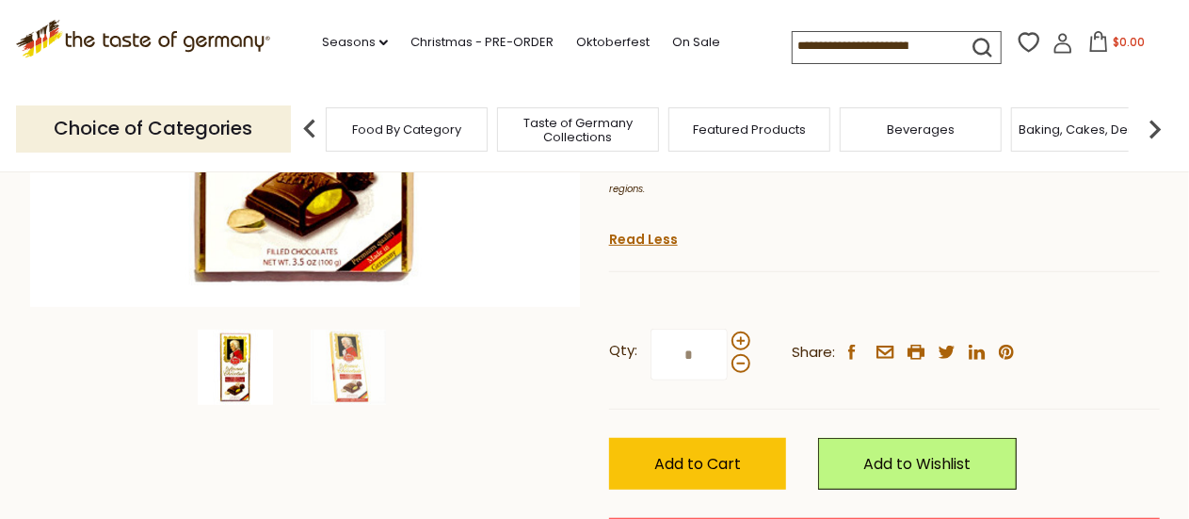
scroll to position [527, 0]
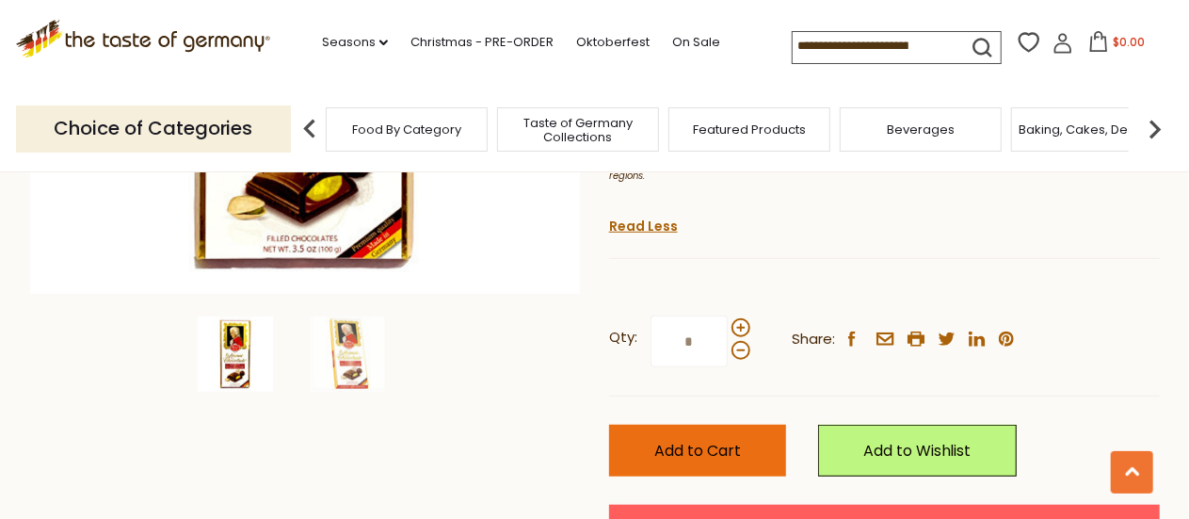
click at [742, 453] on button "Add to Cart" at bounding box center [697, 450] width 177 height 52
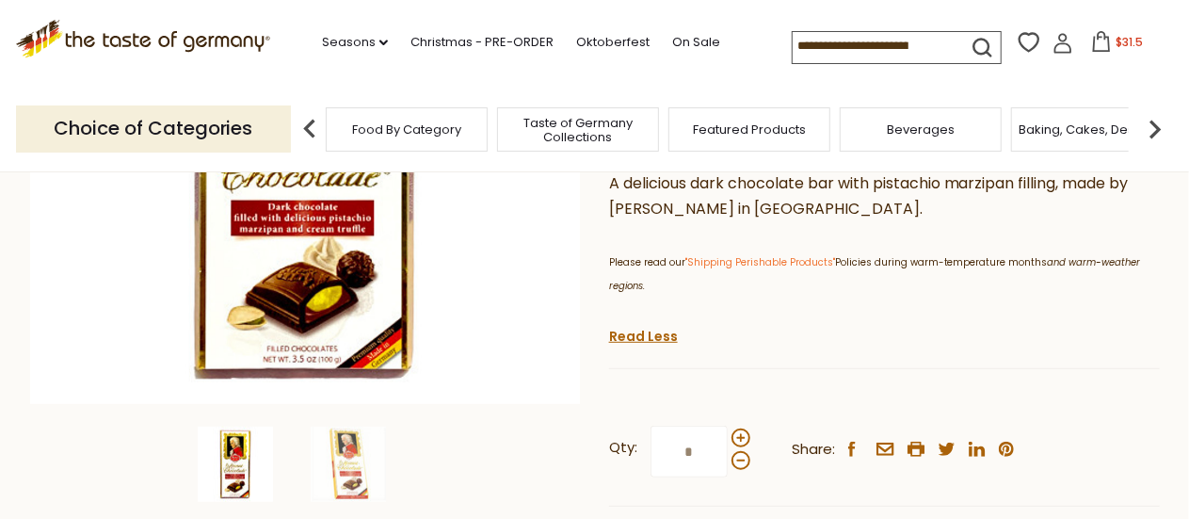
scroll to position [452, 0]
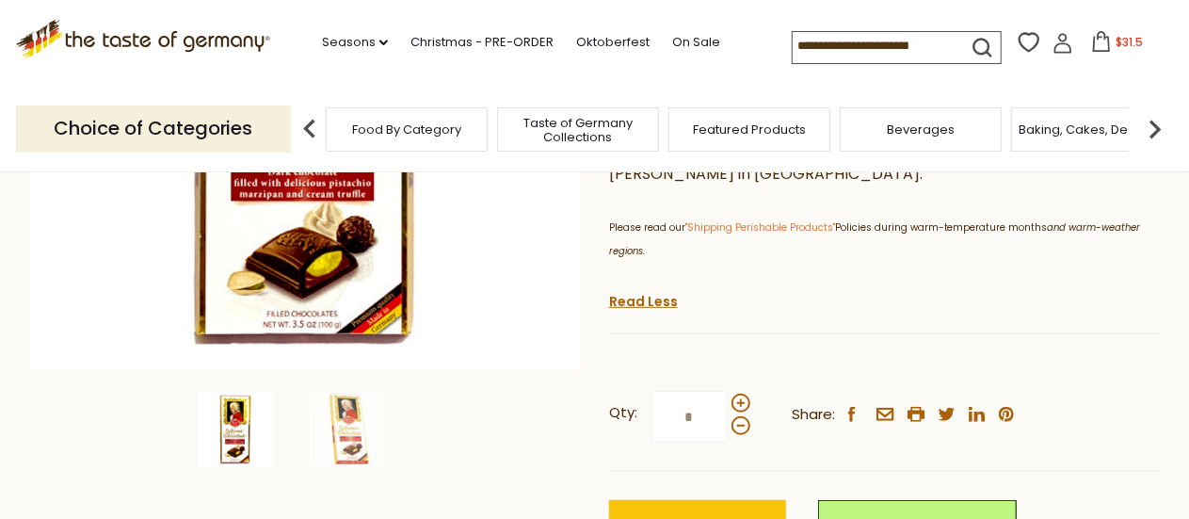
click at [1099, 47] on icon at bounding box center [1101, 41] width 21 height 21
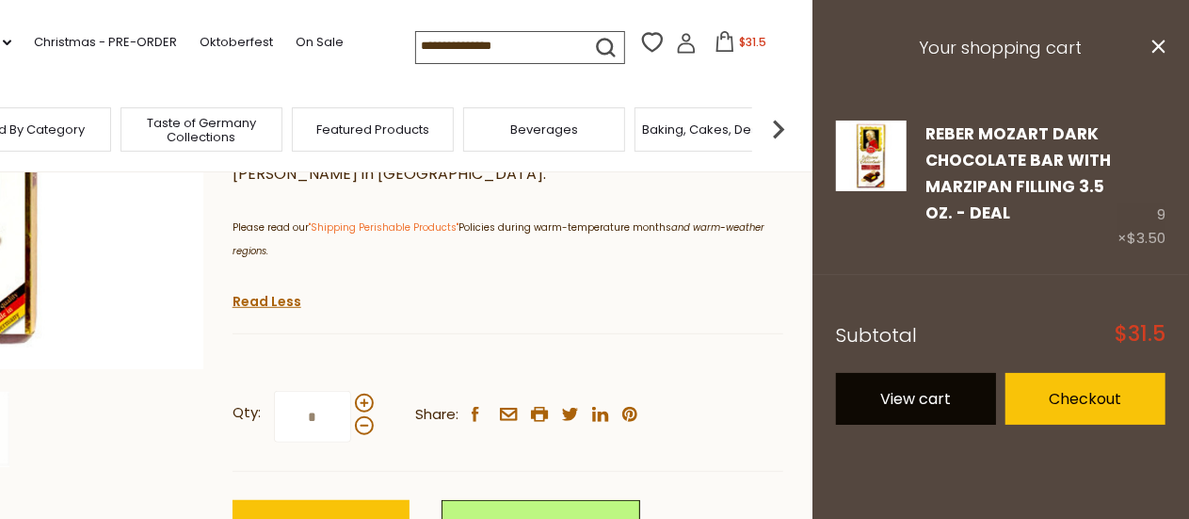
click at [926, 402] on link "View cart" at bounding box center [916, 399] width 160 height 52
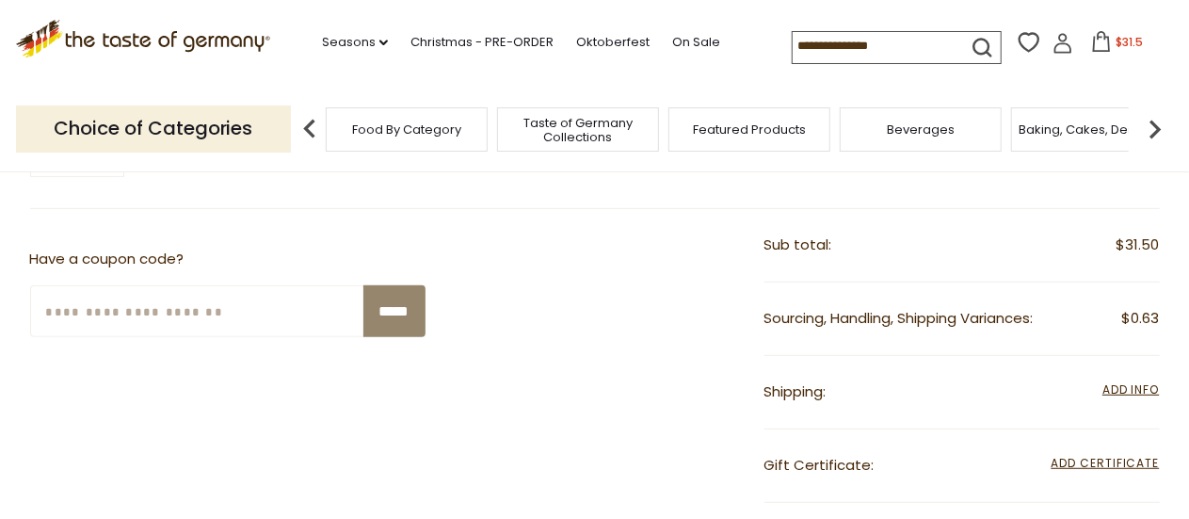
scroll to position [338, 0]
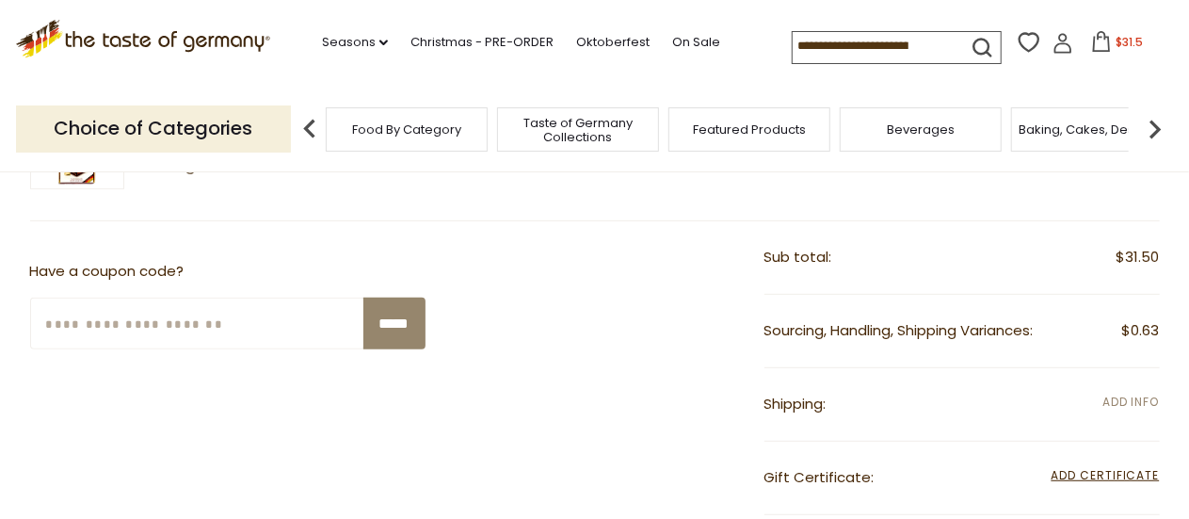
click at [1124, 396] on span "Add Info" at bounding box center [1130, 401] width 56 height 16
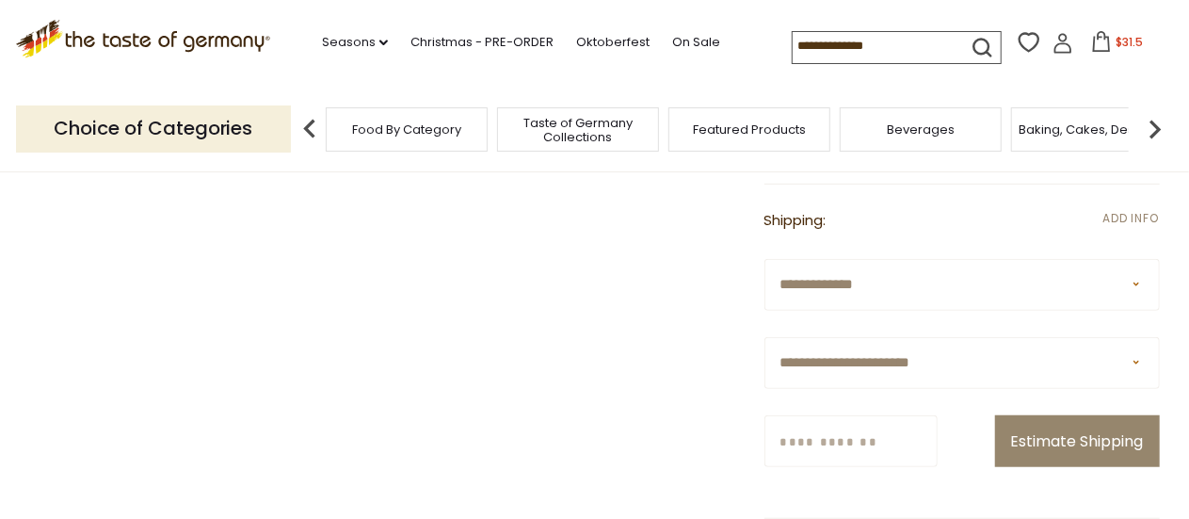
scroll to position [526, 0]
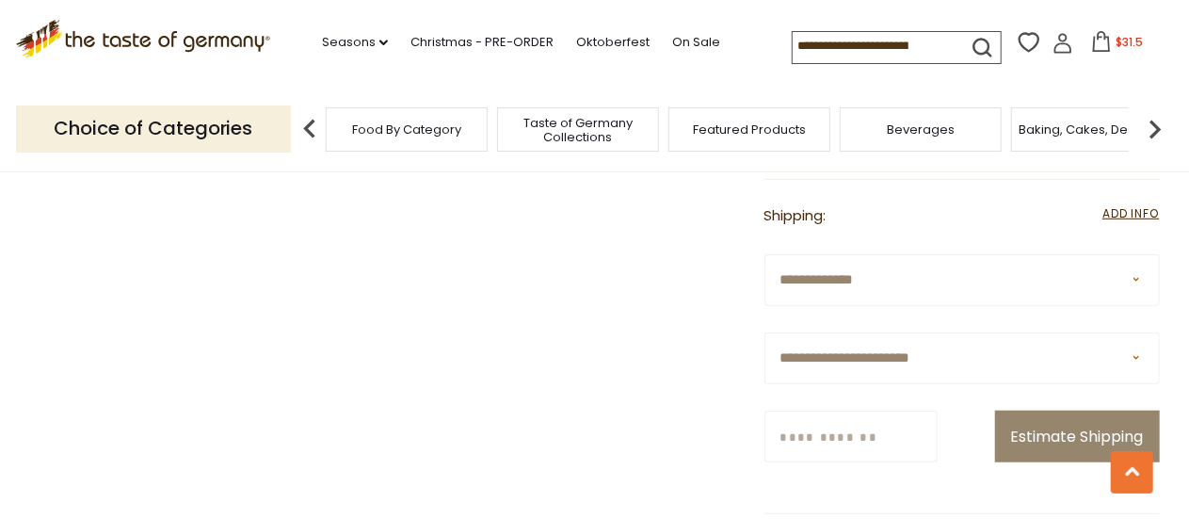
click at [995, 364] on select "**********" at bounding box center [961, 358] width 395 height 52
select select "**"
click at [764, 332] on select "**********" at bounding box center [961, 358] width 395 height 52
click at [843, 435] on input "Zip/Postcode" at bounding box center [850, 436] width 173 height 52
type input "*****"
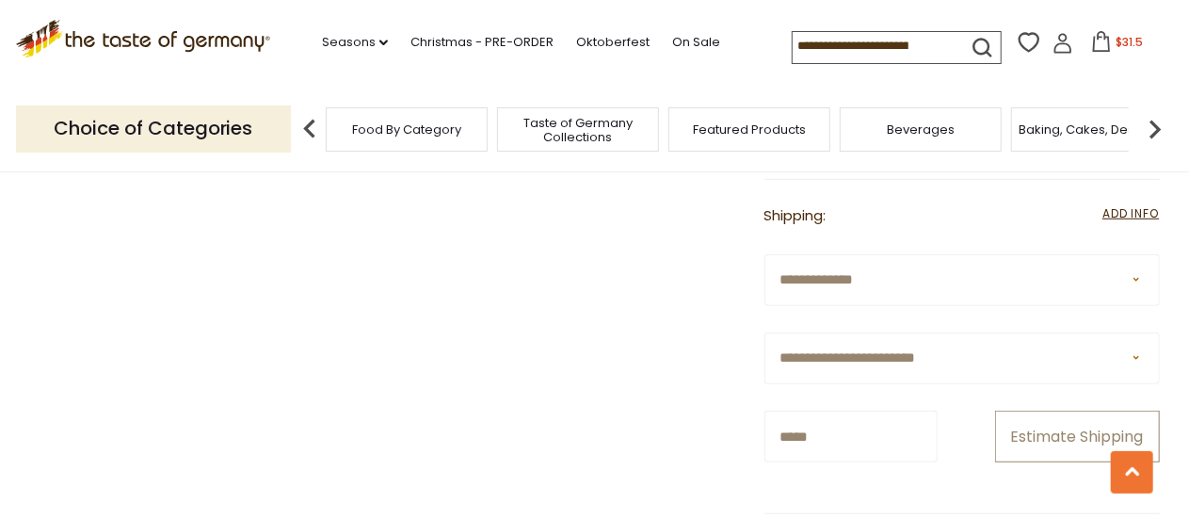
click at [1022, 438] on button "Estimate Shipping" at bounding box center [1077, 436] width 165 height 52
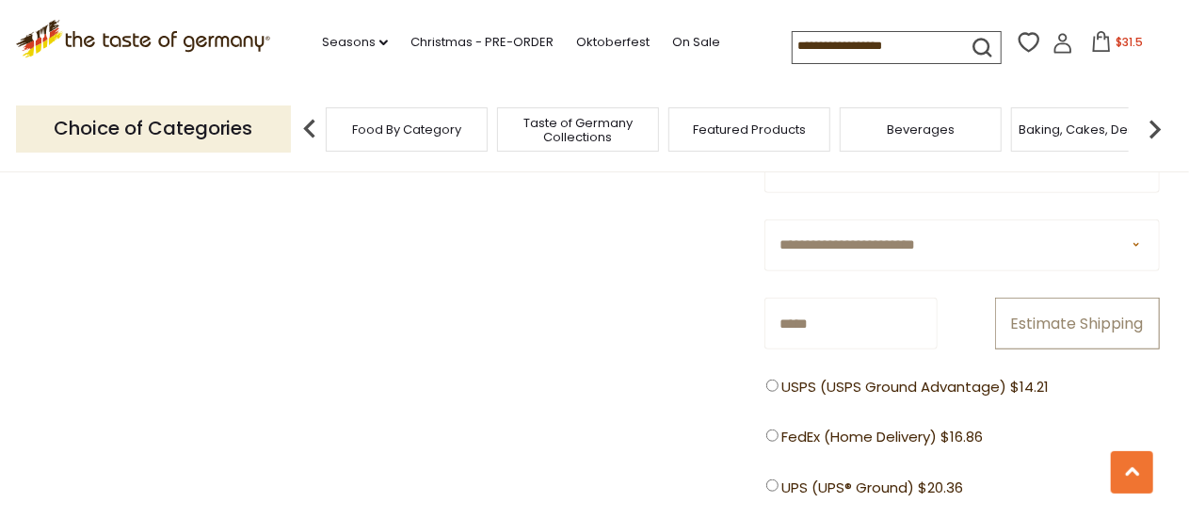
scroll to position [677, 0]
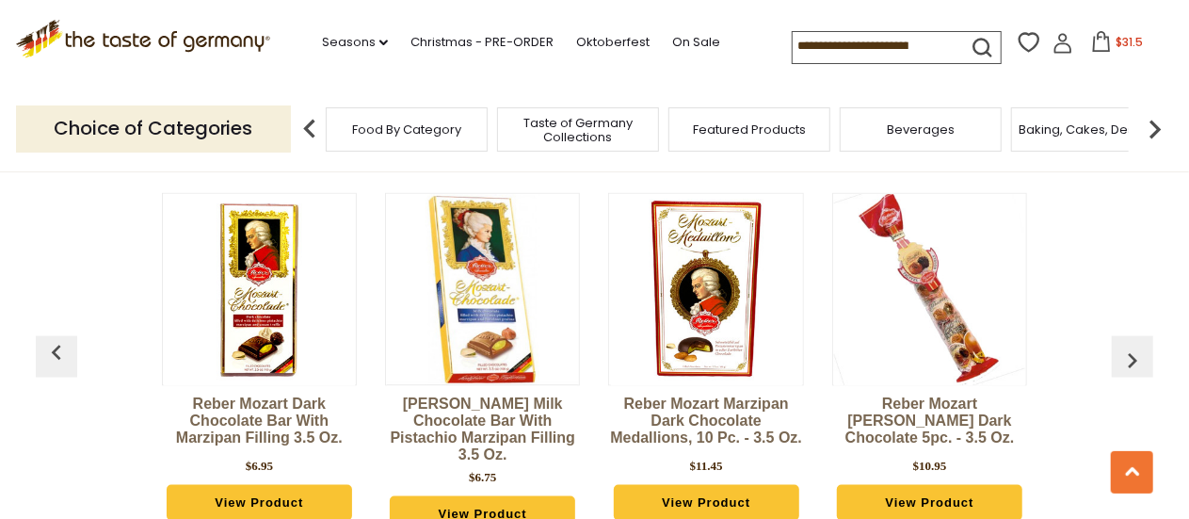
scroll to position [1241, 0]
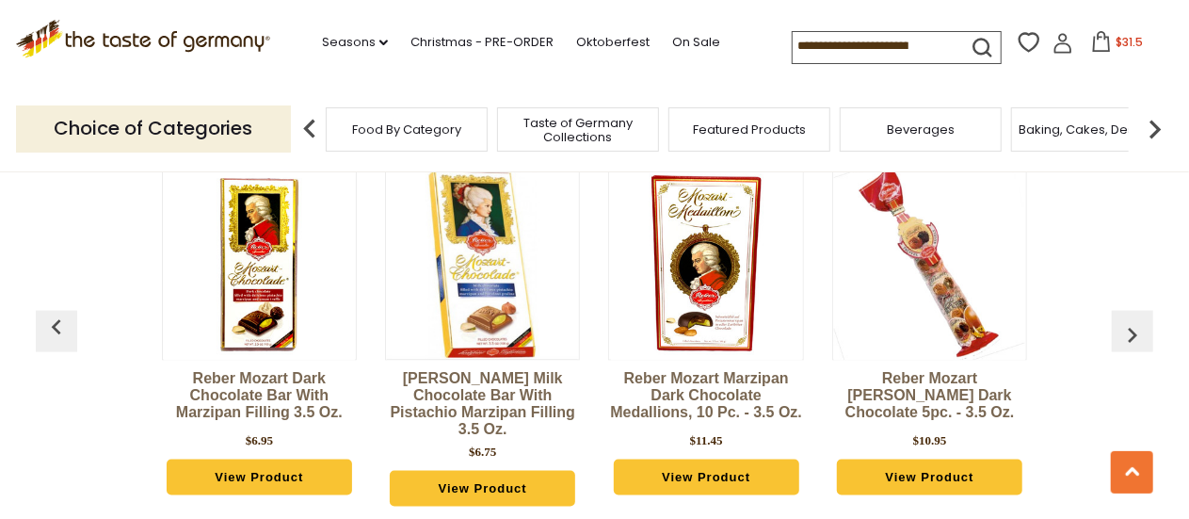
click at [710, 475] on link "View Product" at bounding box center [706, 477] width 185 height 36
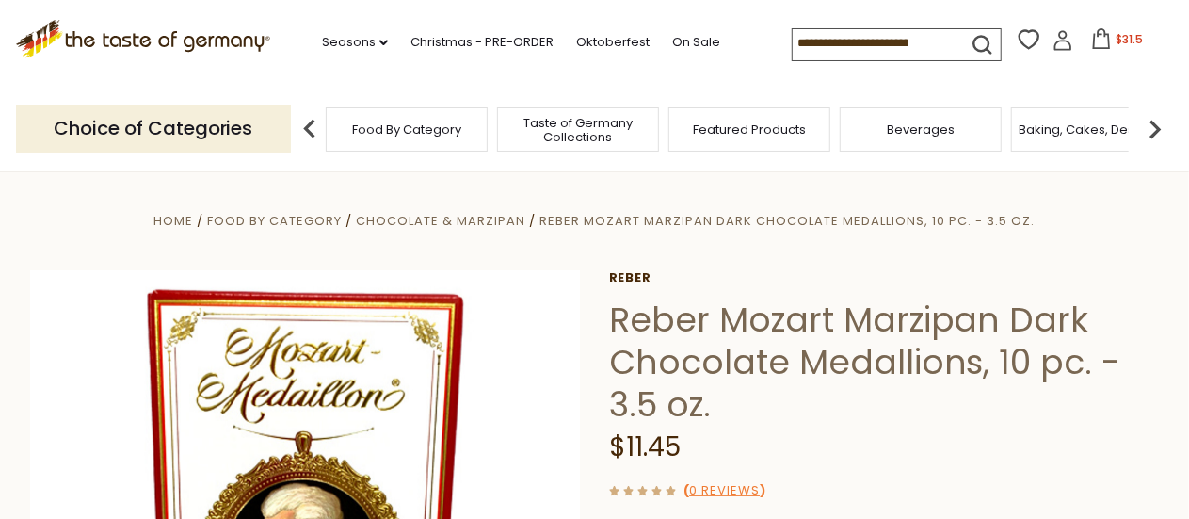
click at [1099, 39] on icon at bounding box center [1101, 38] width 21 height 21
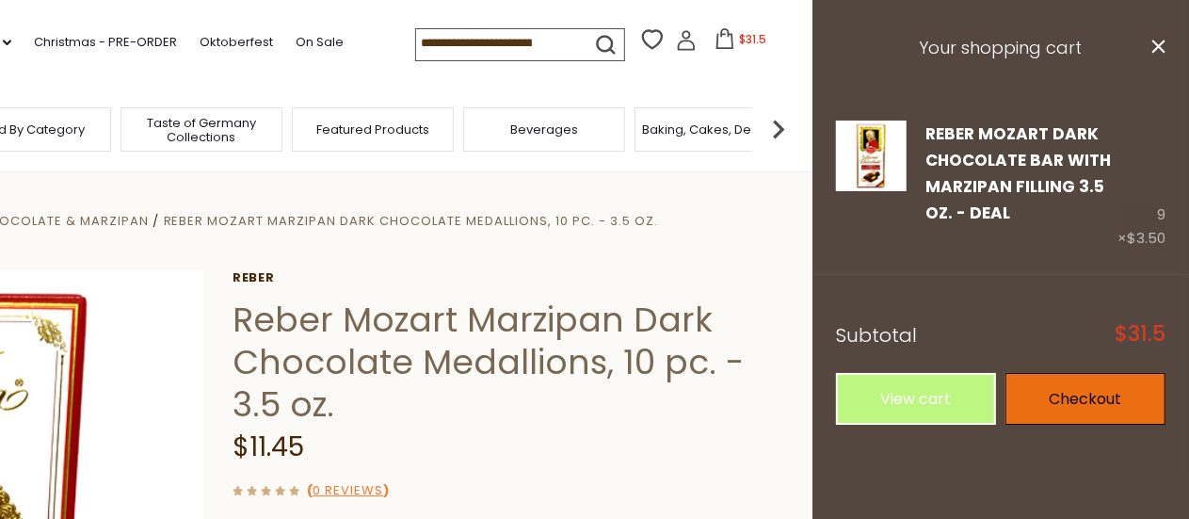
click at [1046, 385] on link "Checkout" at bounding box center [1085, 399] width 160 height 52
